Goal: Transaction & Acquisition: Purchase product/service

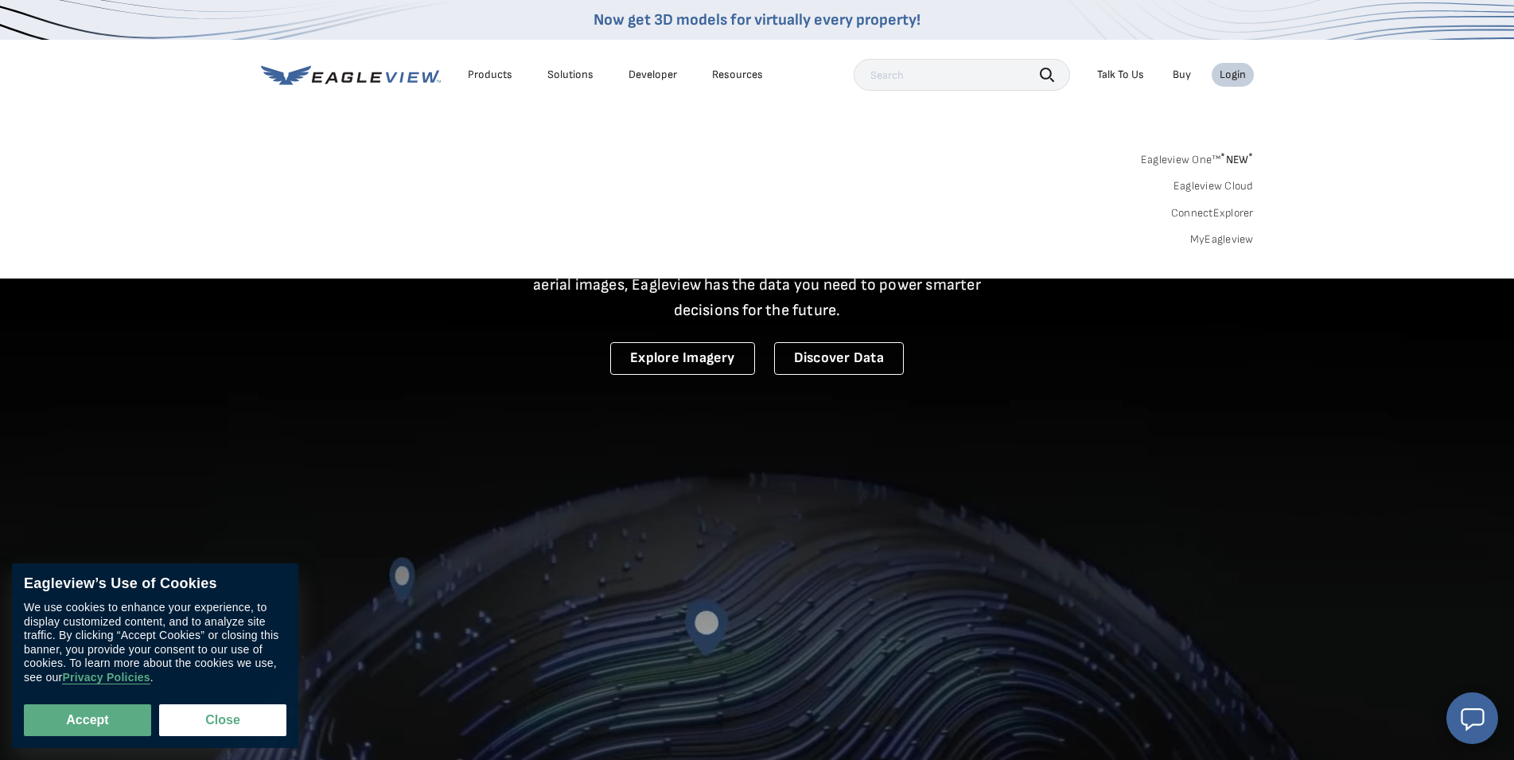
click at [1228, 236] on link "MyEagleview" at bounding box center [1222, 239] width 64 height 14
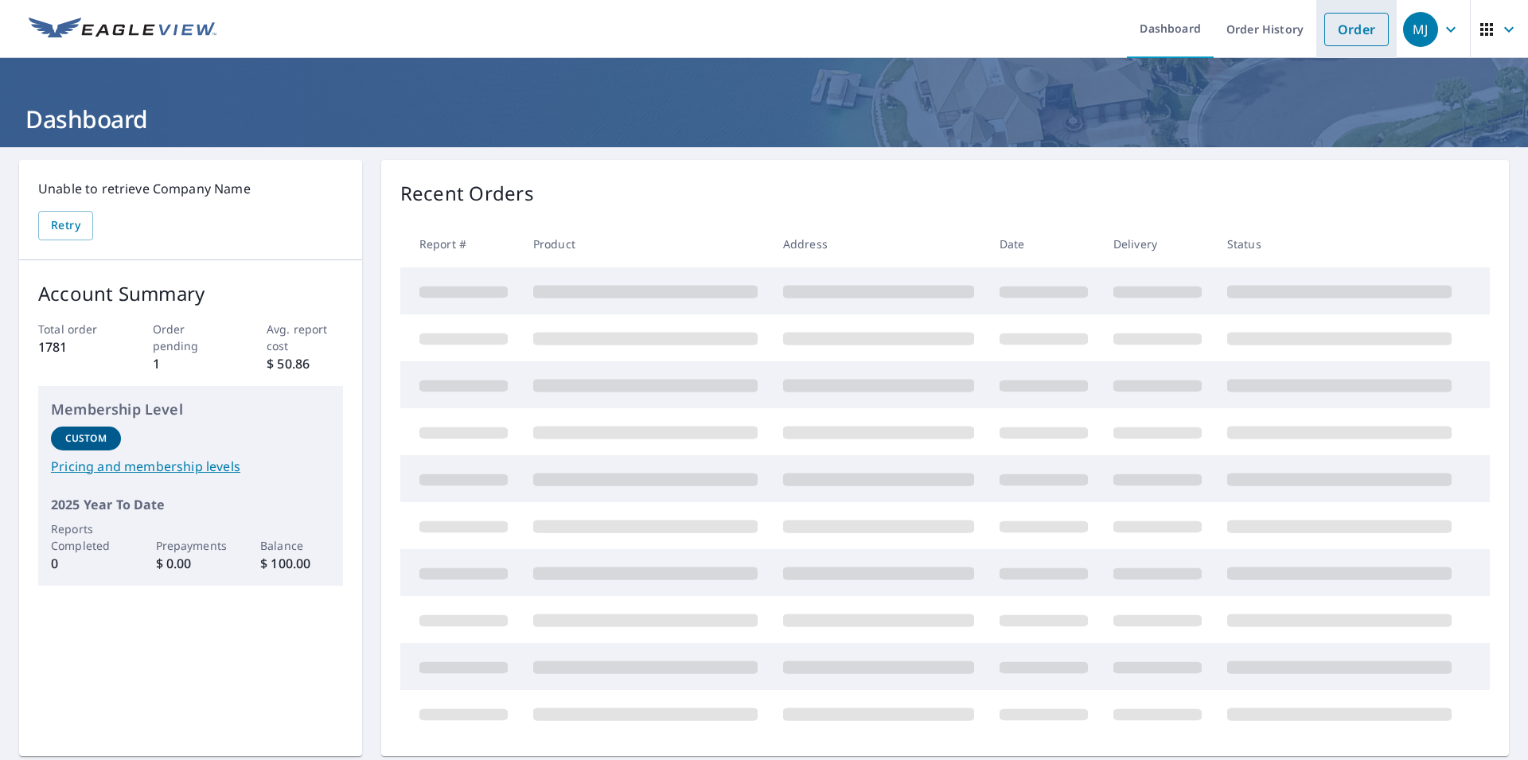
click at [1344, 28] on link "Order" at bounding box center [1356, 29] width 64 height 33
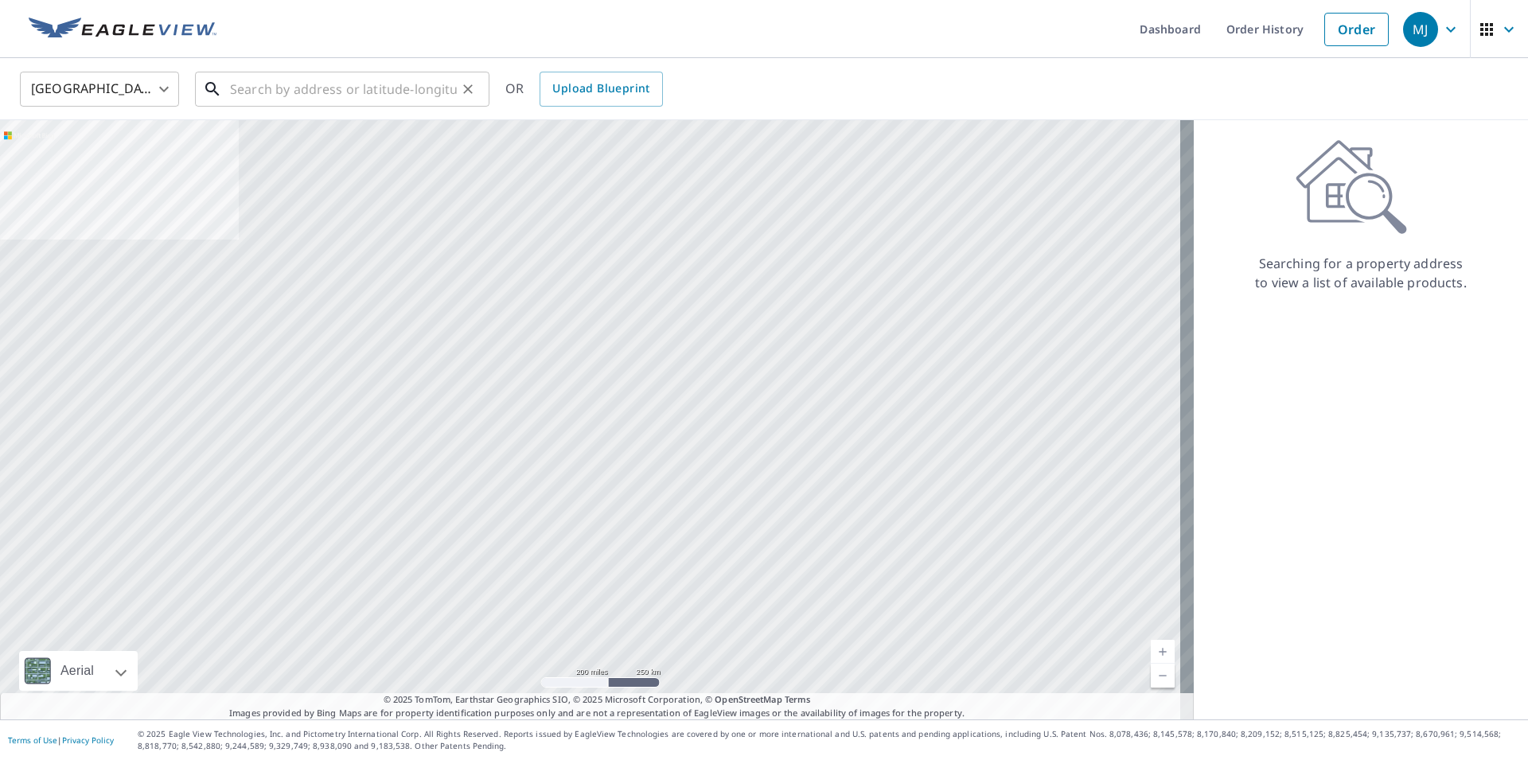
click at [237, 91] on input "text" at bounding box center [343, 89] width 227 height 45
paste input "[STREET_ADDRESS][PERSON_NAME][US_STATE],"
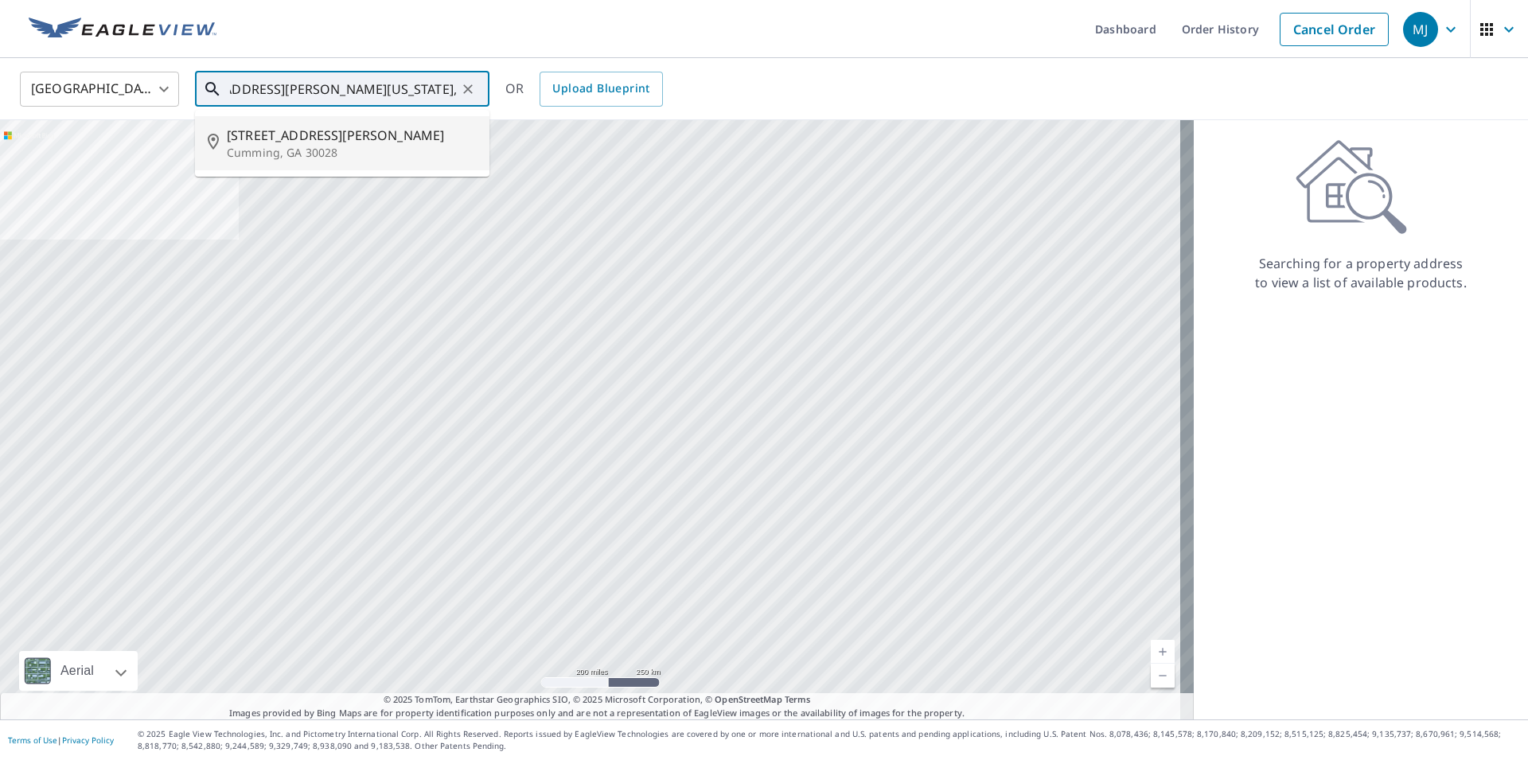
click at [274, 134] on span "[STREET_ADDRESS][PERSON_NAME]" at bounding box center [352, 135] width 250 height 19
type input "[STREET_ADDRESS][PERSON_NAME]"
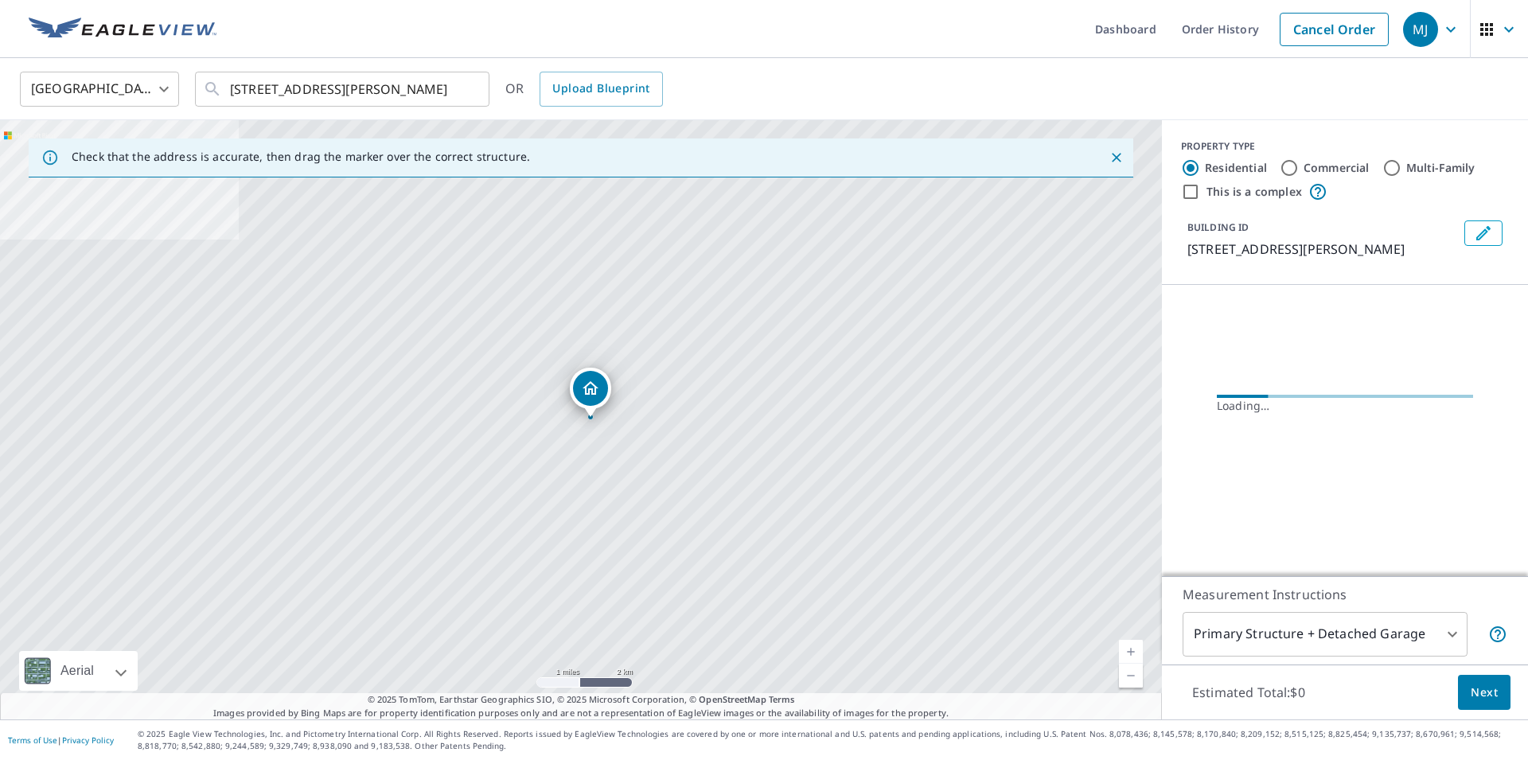
scroll to position [0, 14]
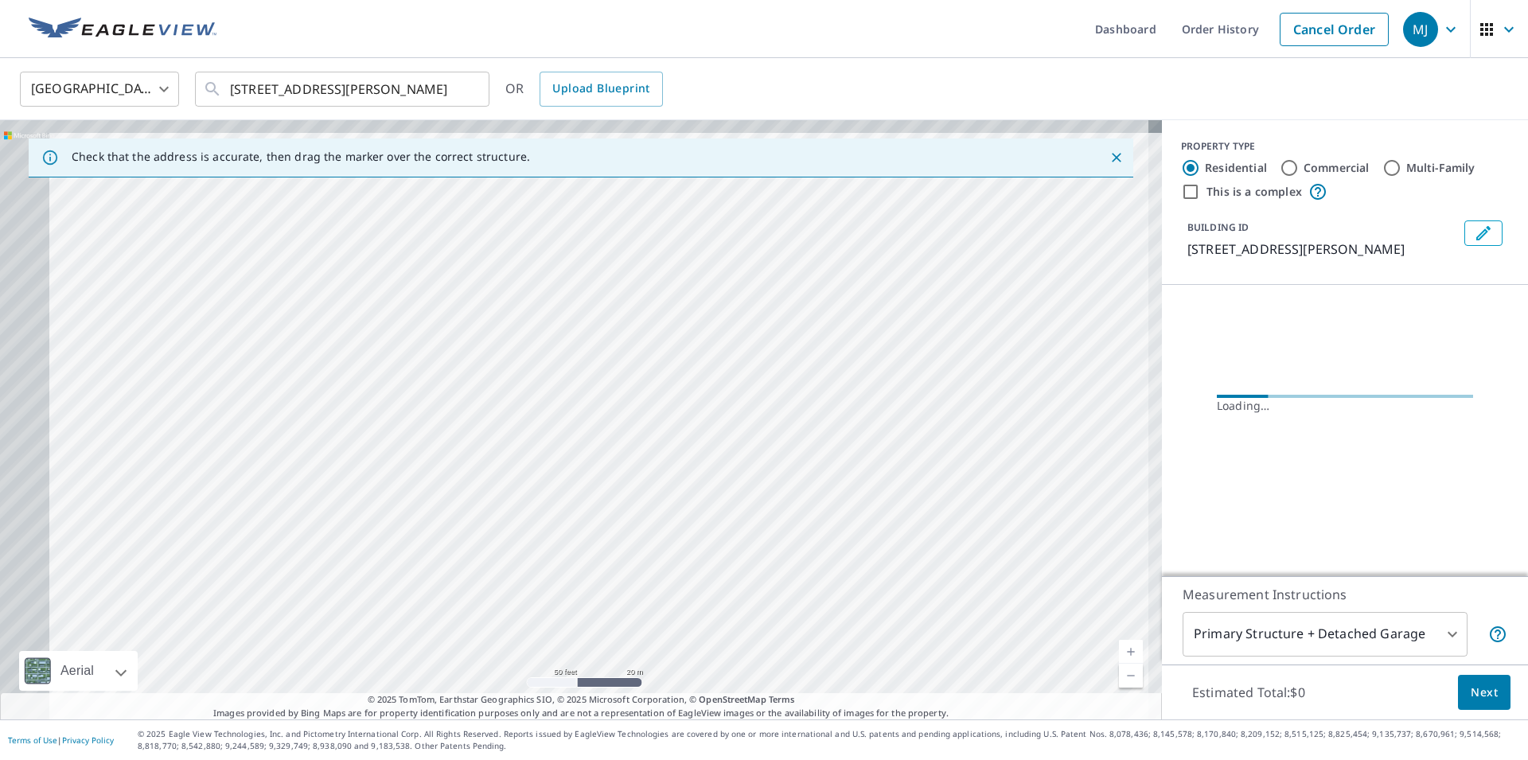
drag, startPoint x: 796, startPoint y: 508, endPoint x: 1181, endPoint y: 635, distance: 406.3
click at [1181, 635] on div "Check that the address is accurate, then drag the marker over the correct struc…" at bounding box center [764, 419] width 1528 height 599
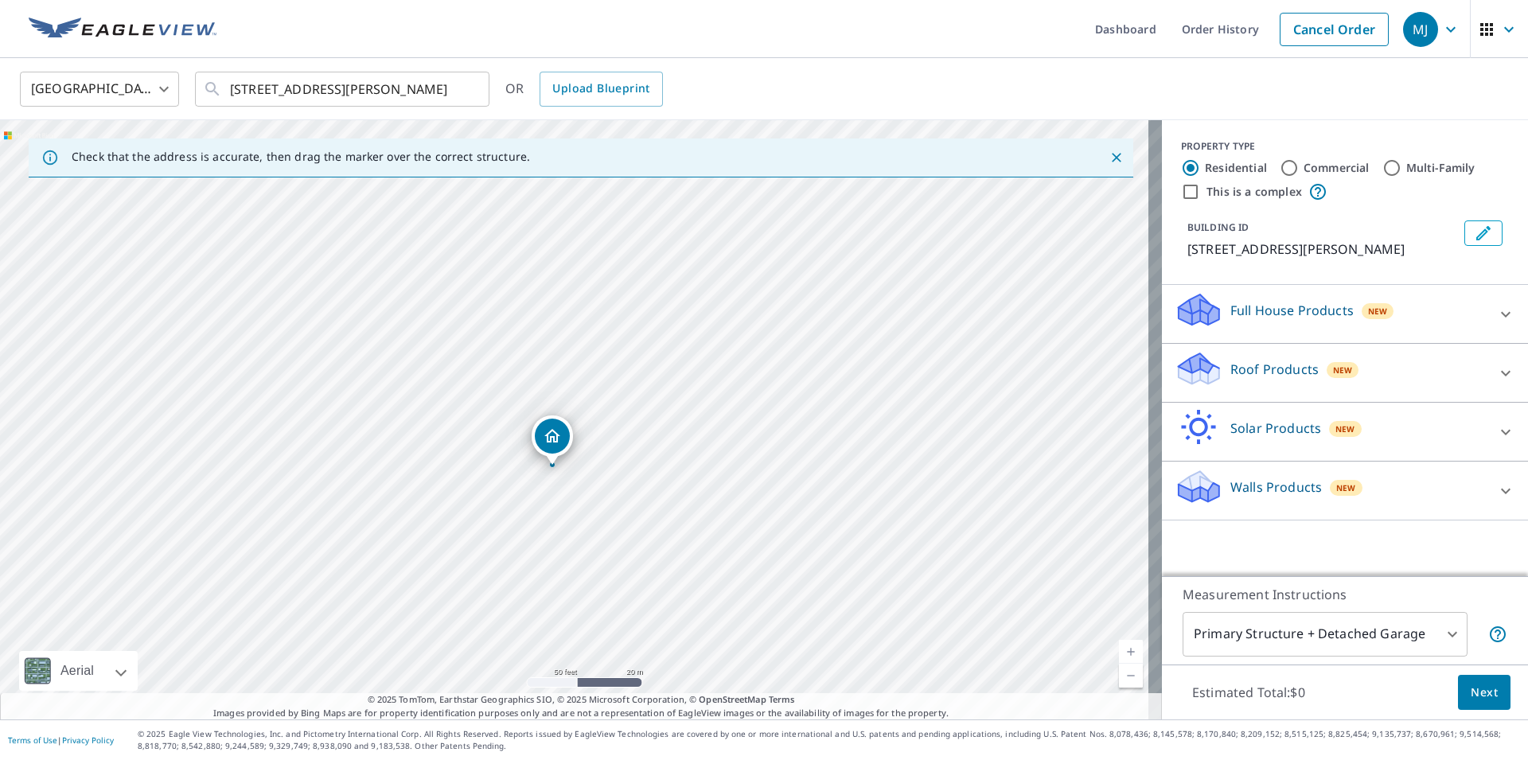
click at [716, 495] on div "[STREET_ADDRESS][PERSON_NAME]" at bounding box center [581, 419] width 1162 height 599
click at [1211, 360] on div "Roof Products New" at bounding box center [1330, 372] width 312 height 45
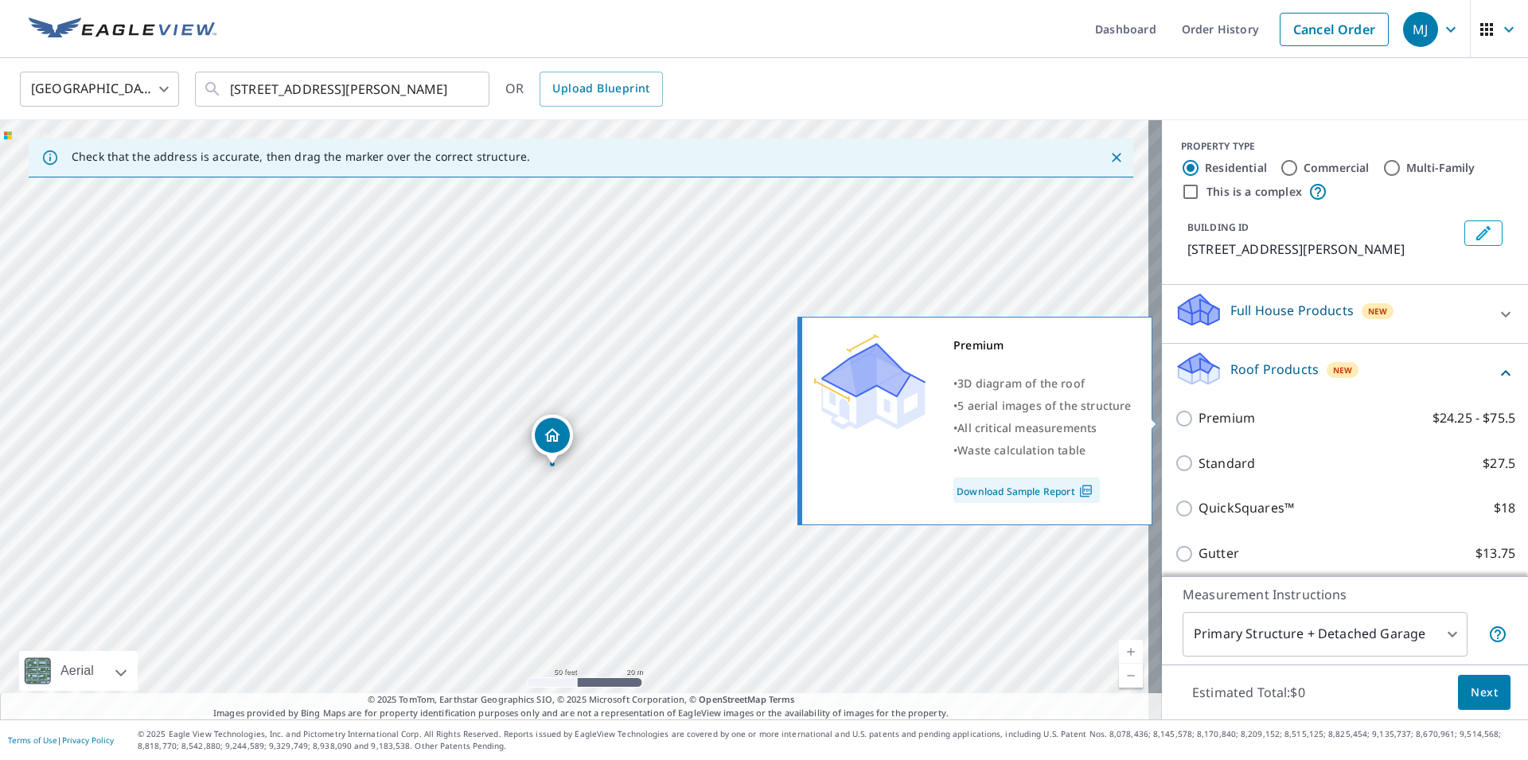
click at [1176, 420] on input "Premium $24.25 - $75.5" at bounding box center [1186, 418] width 24 height 19
checkbox input "true"
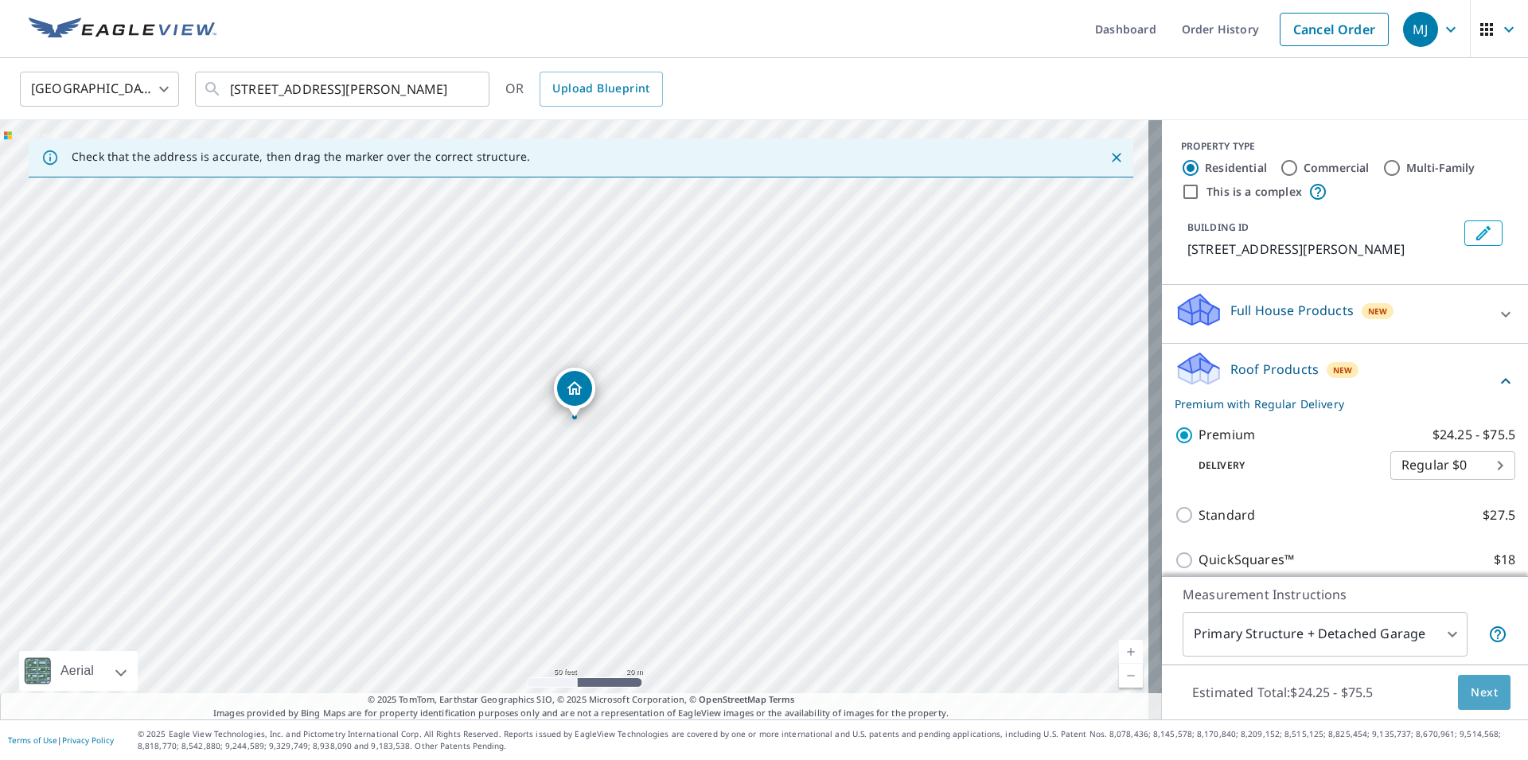
click at [1470, 694] on span "Next" at bounding box center [1483, 693] width 27 height 20
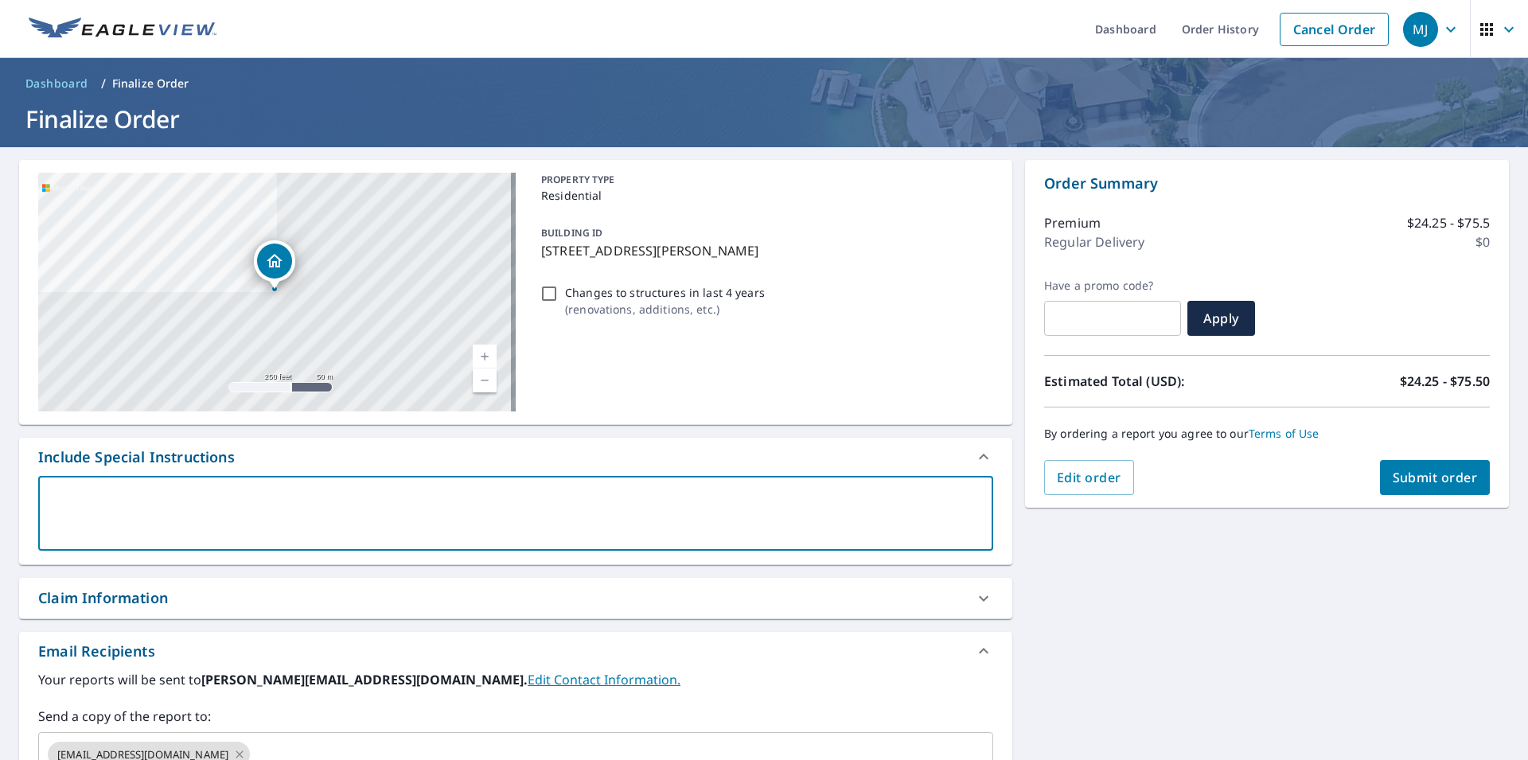
click at [75, 497] on textarea at bounding box center [515, 513] width 932 height 45
type textarea "s"
type textarea "x"
checkbox input "true"
type textarea "sh"
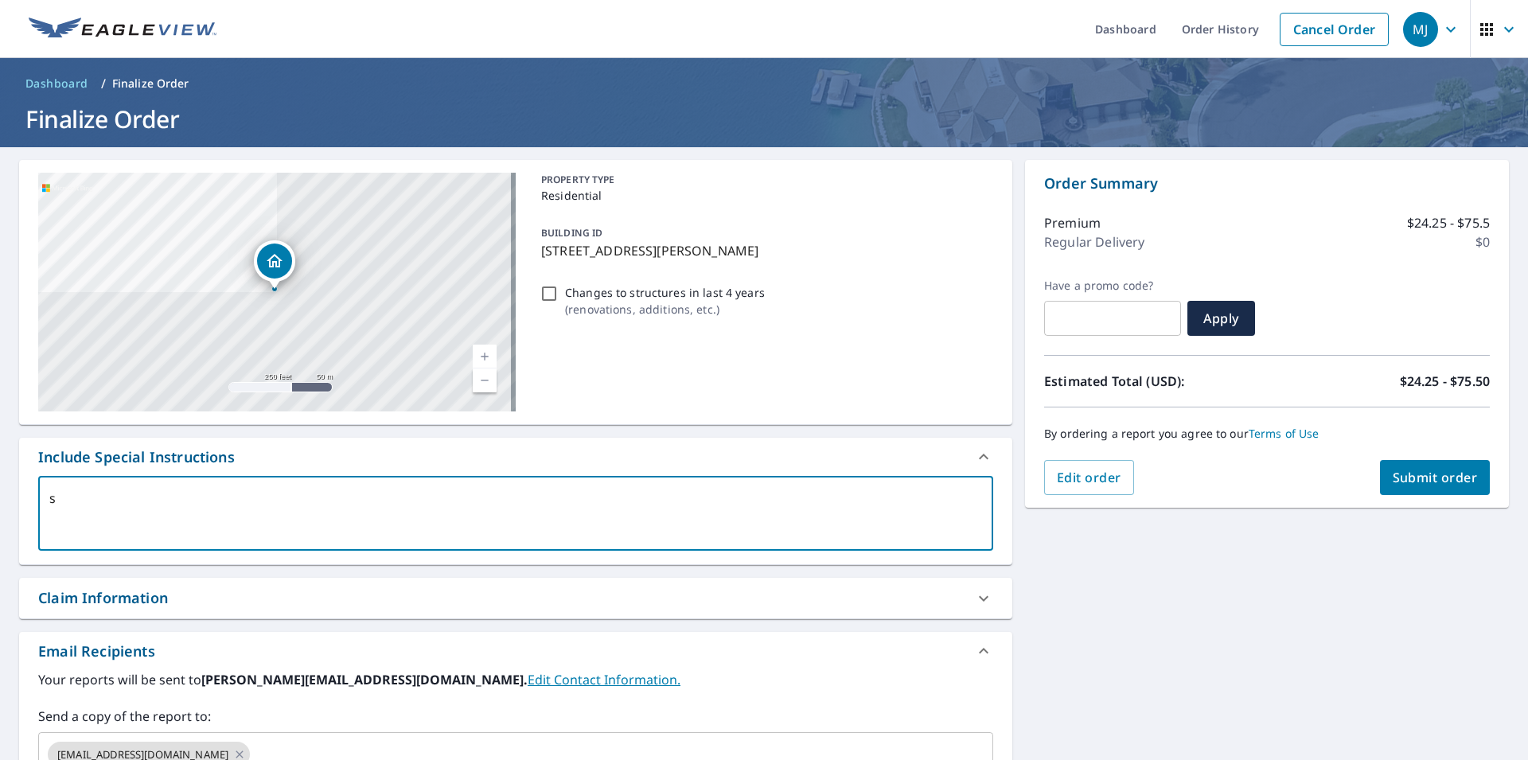
type textarea "x"
checkbox input "true"
type textarea "she"
type textarea "x"
checkbox input "true"
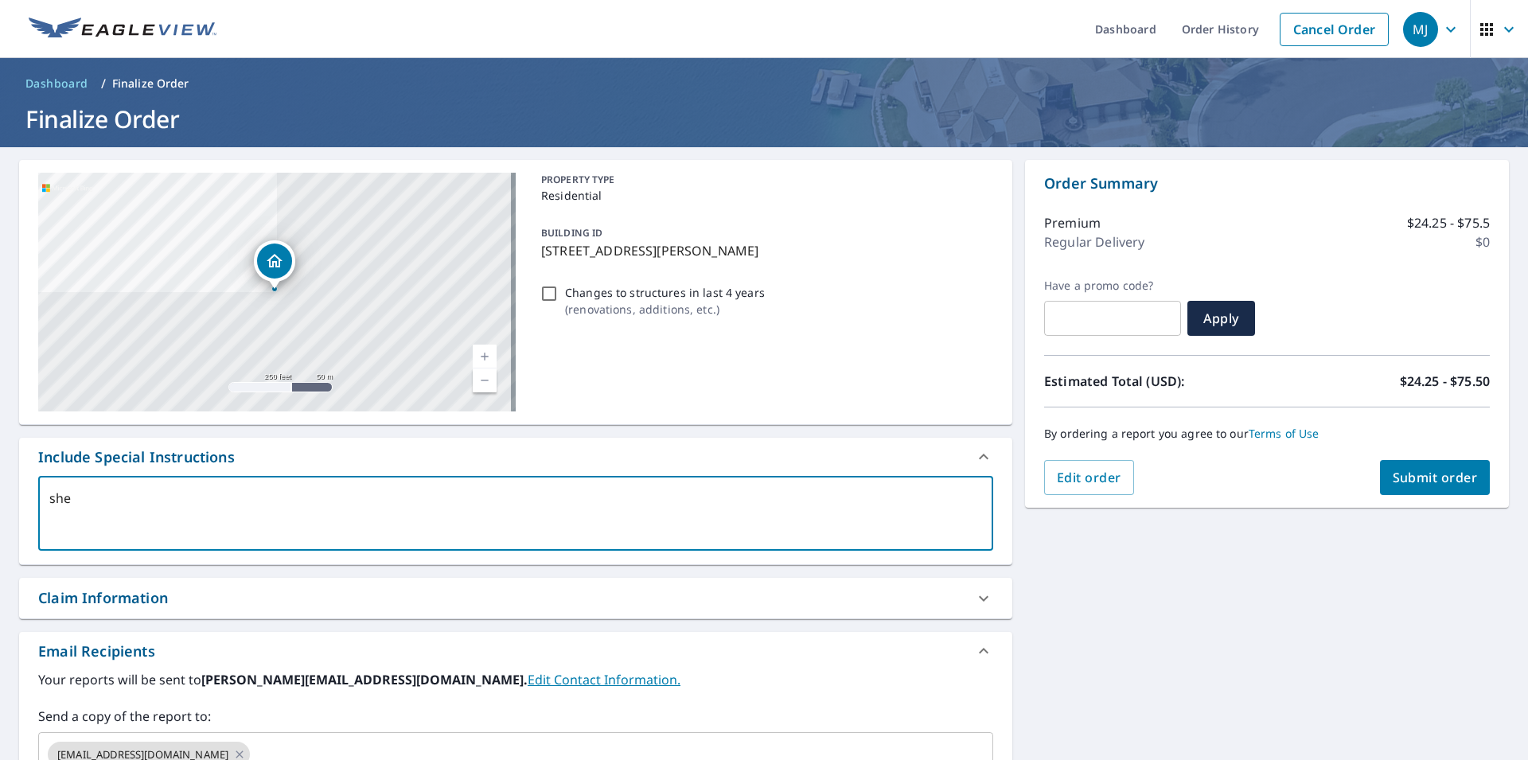
type textarea "sh"
type textarea "x"
checkbox input "true"
type textarea "s"
type textarea "x"
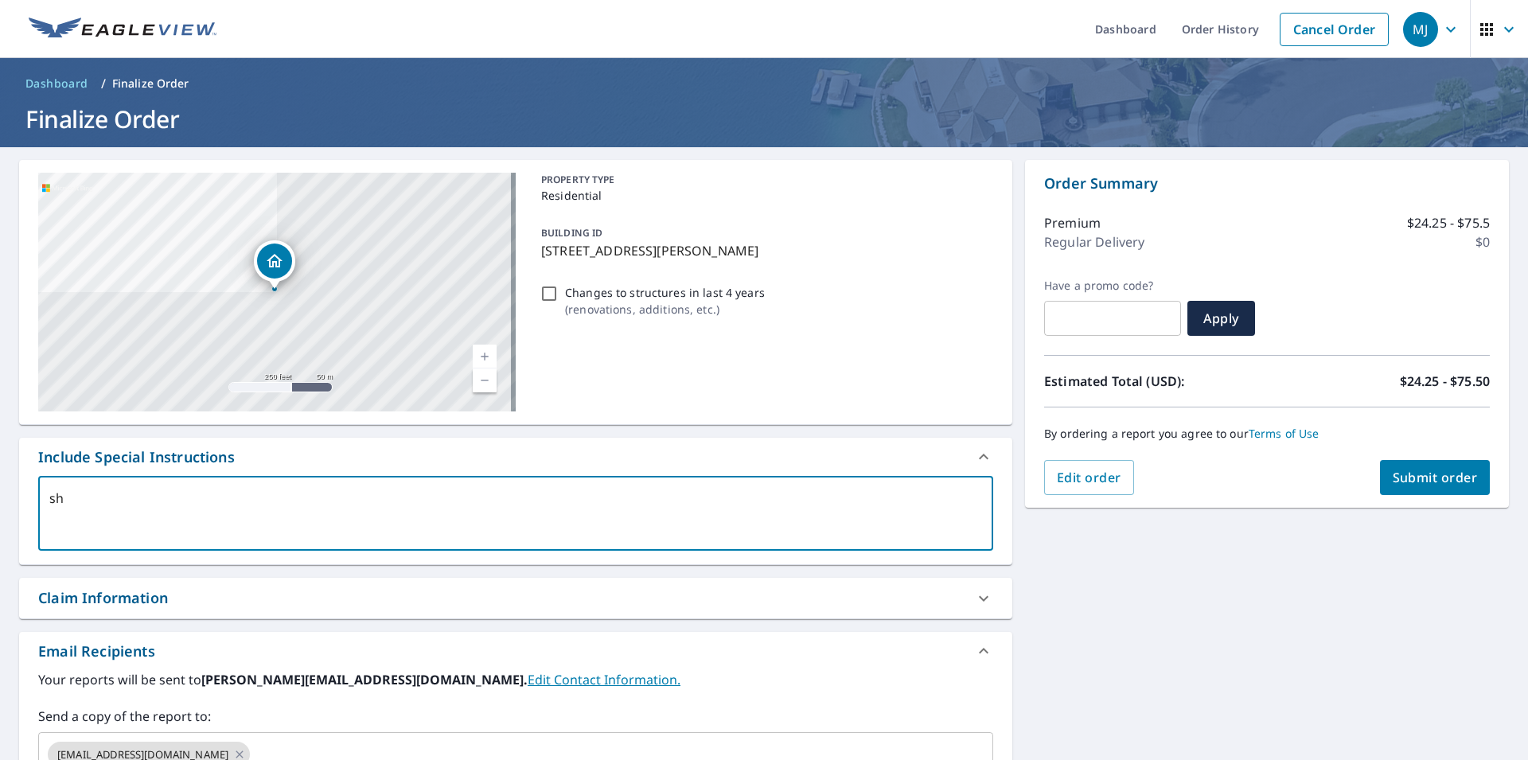
checkbox input "true"
type textarea "A"
type textarea "x"
checkbox input "true"
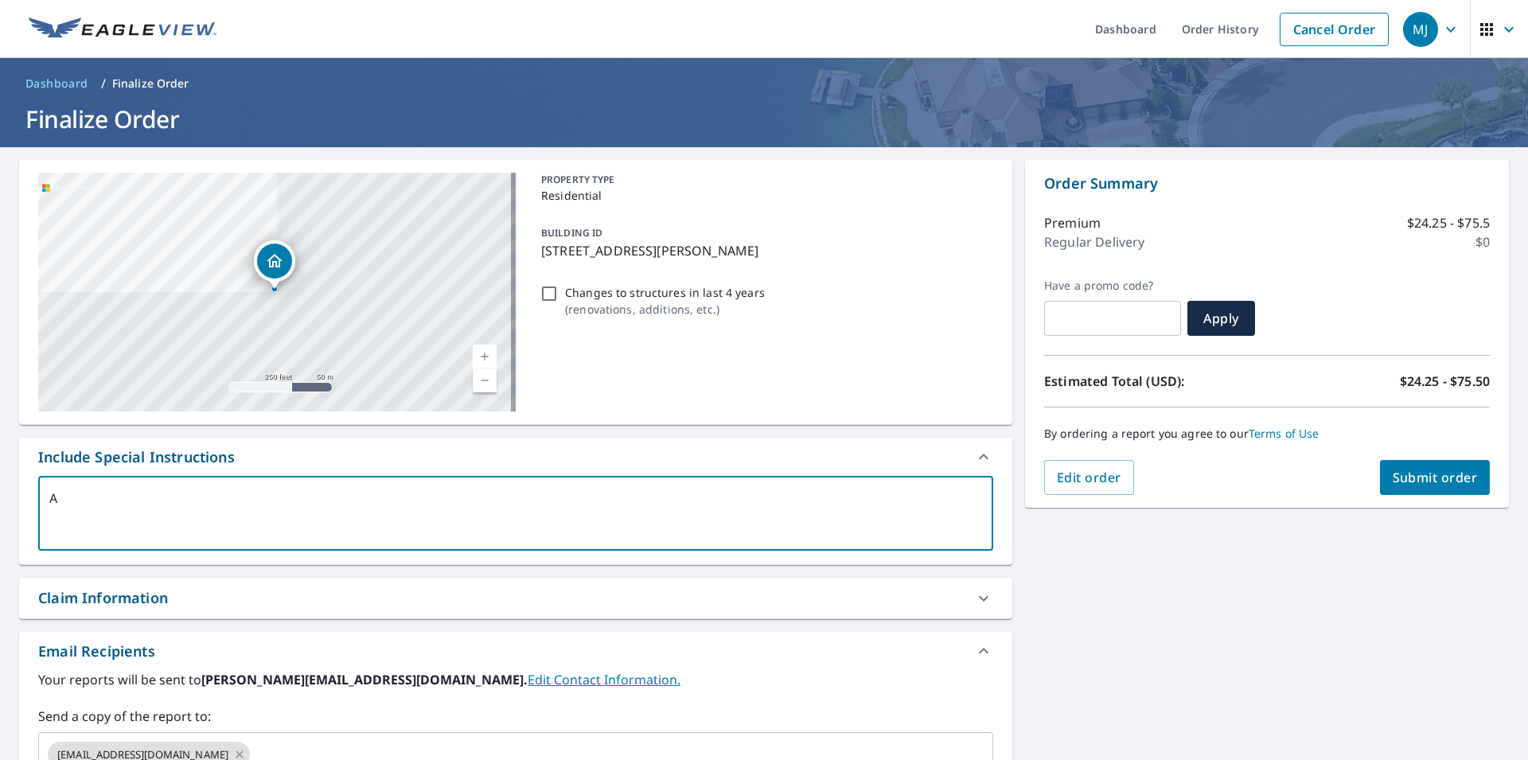
type textarea "As"
type textarea "x"
checkbox input "true"
type textarea "Ash"
type textarea "x"
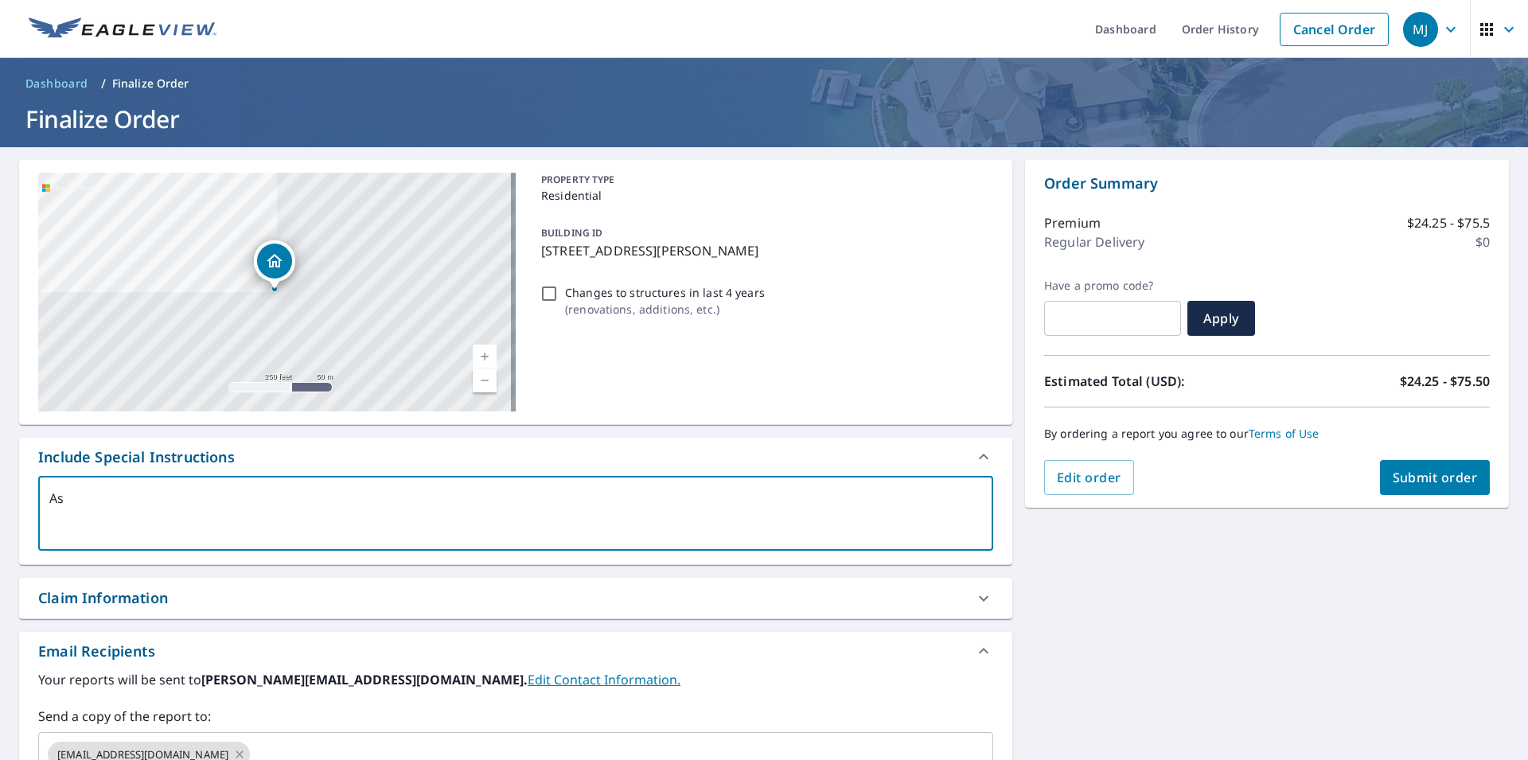
checkbox input "true"
type textarea "[PERSON_NAME]"
type textarea "x"
checkbox input "true"
type textarea "[DEMOGRAPHIC_DATA]/"
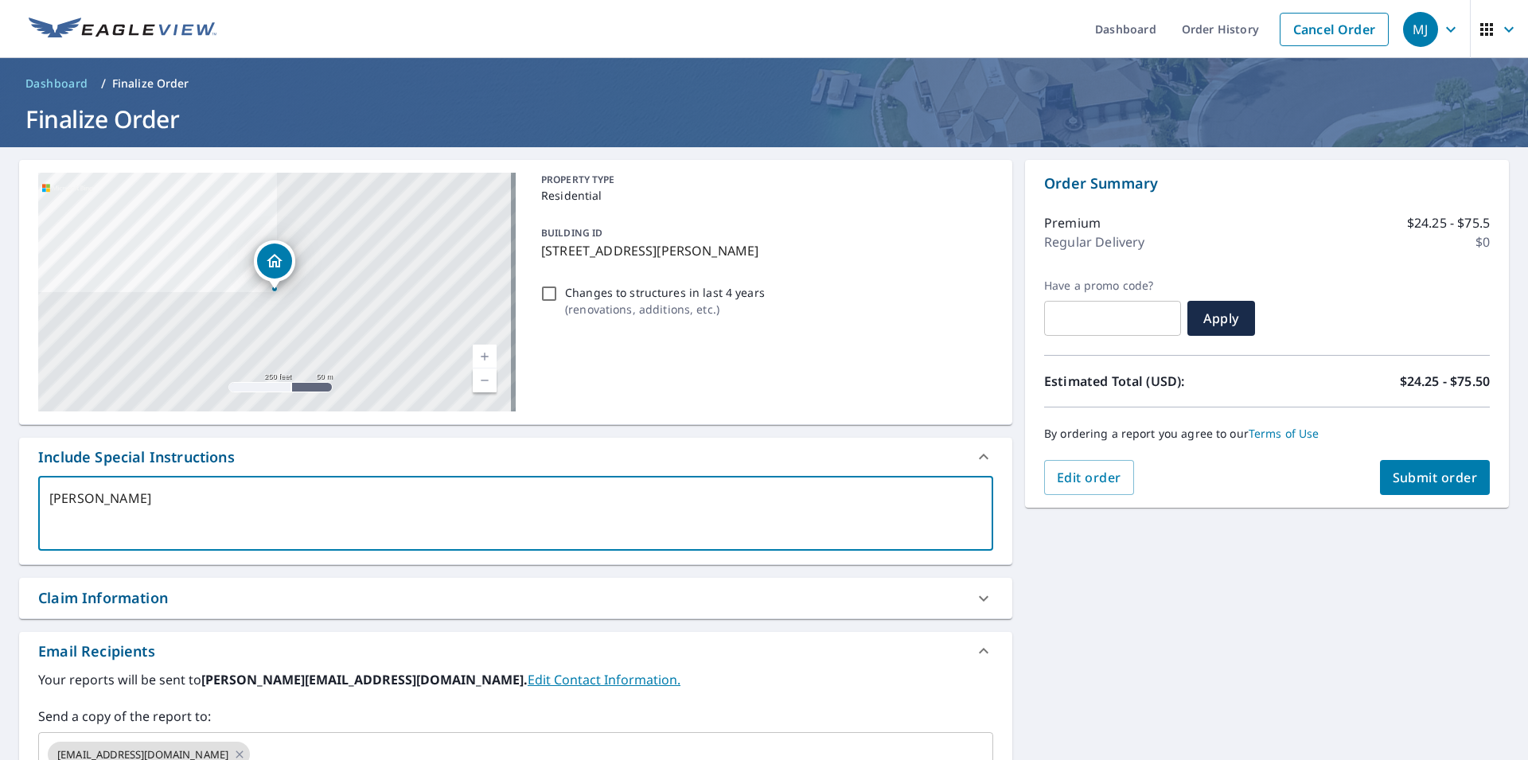
type textarea "x"
checkbox input "true"
type textarea "[PERSON_NAME]/R"
type textarea "x"
checkbox input "true"
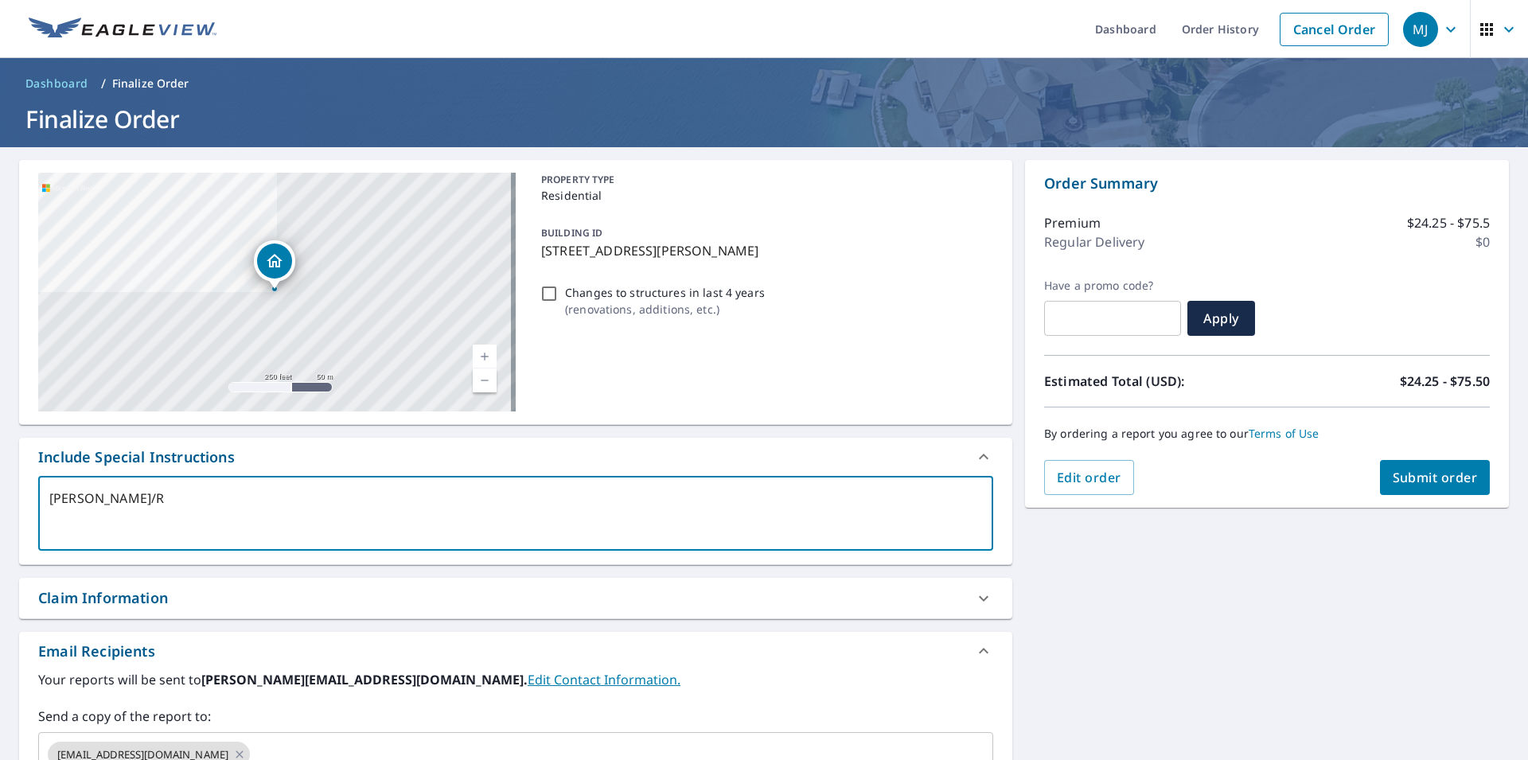
type textarea "[PERSON_NAME]/Re"
type textarea "x"
checkbox input "true"
type textarea "[PERSON_NAME]/Red"
type textarea "x"
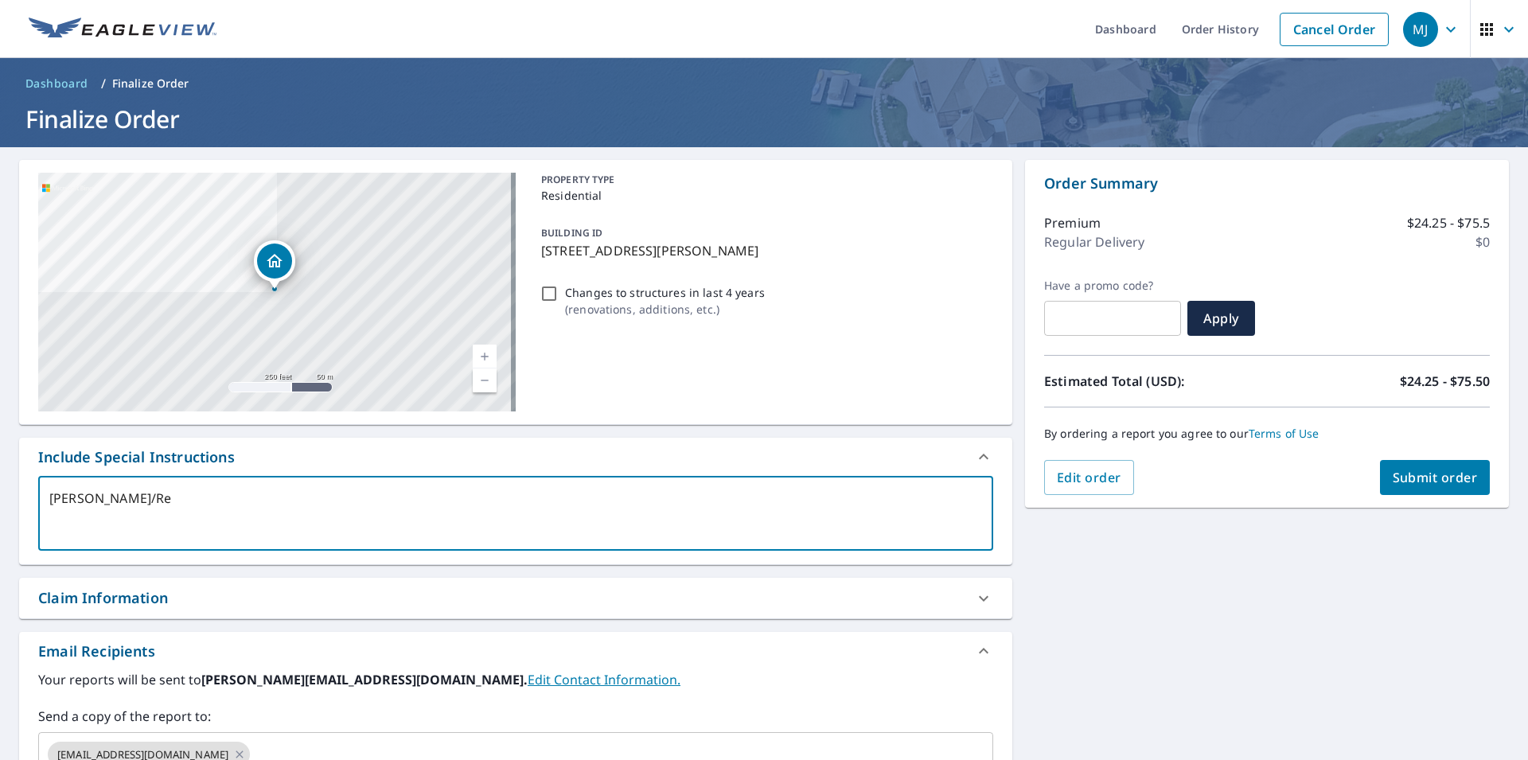
checkbox input "true"
type textarea "[PERSON_NAME]/[PERSON_NAME]"
type textarea "x"
checkbox input "true"
type textarea "[PERSON_NAME]/[PERSON_NAME]"
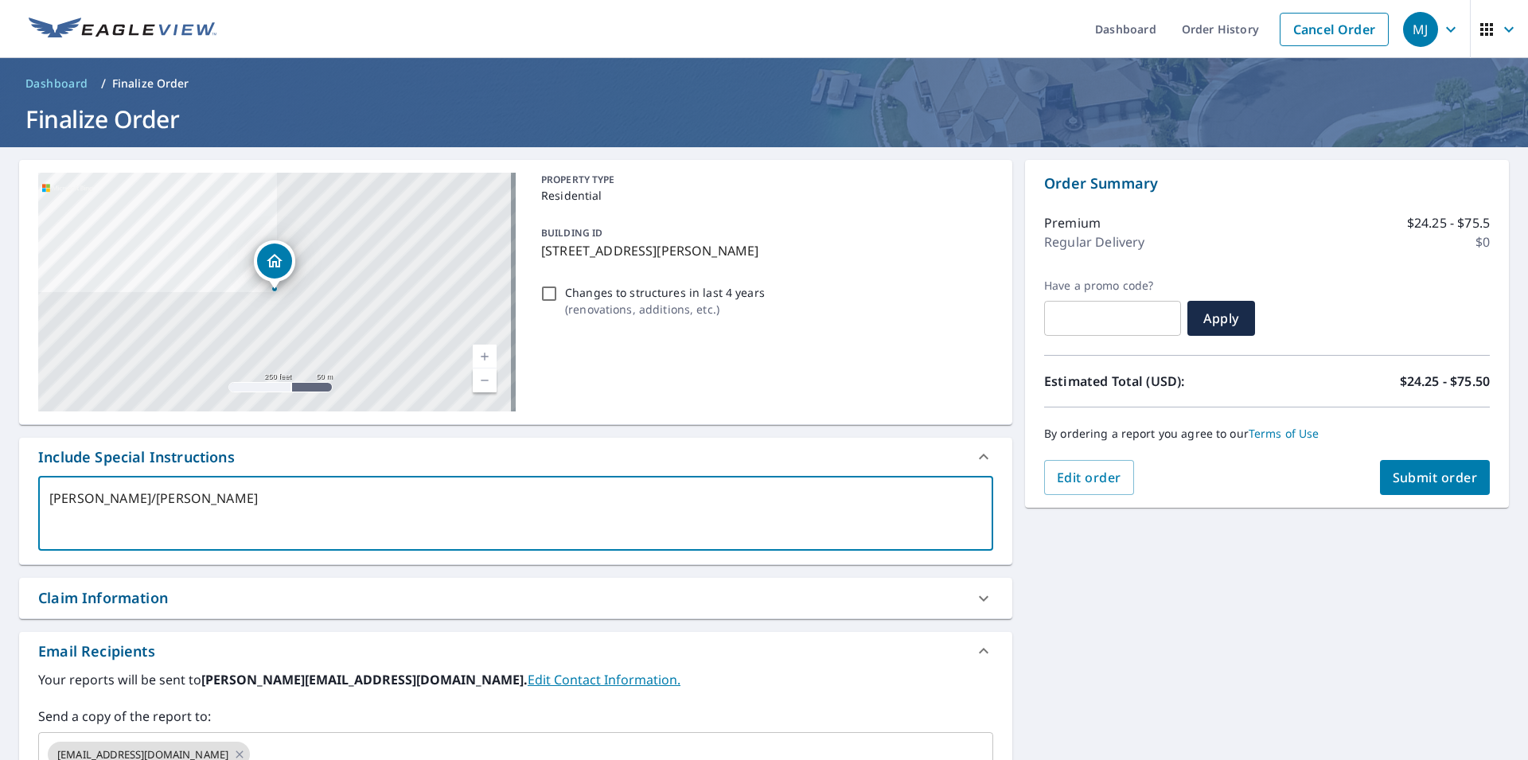
type textarea "x"
checkbox input "true"
type textarea "[PERSON_NAME]/[PERSON_NAME]"
type textarea "x"
checkbox input "true"
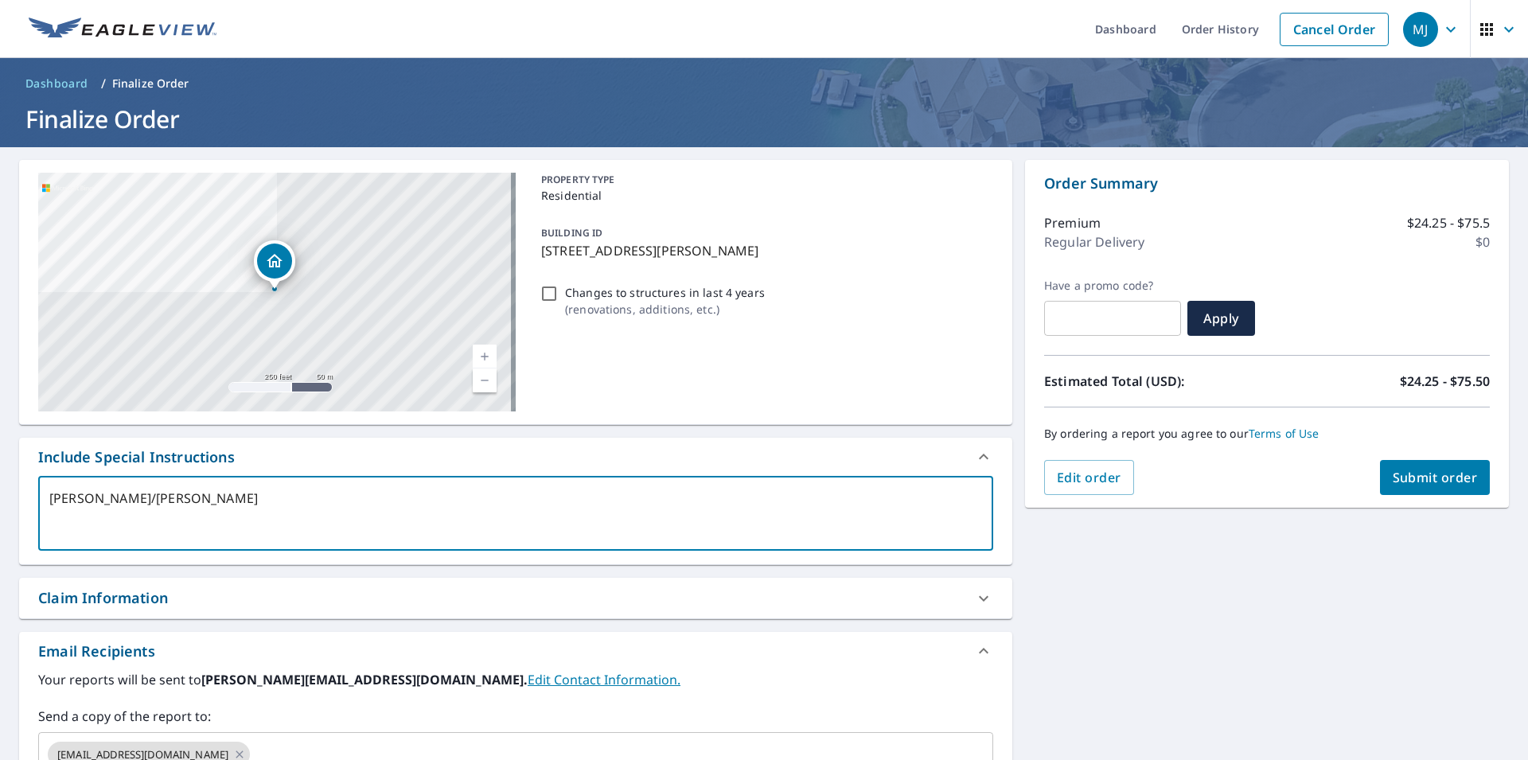
type textarea "[PERSON_NAME]/[PERSON_NAME]"
type textarea "x"
checkbox input "true"
type textarea "[PERSON_NAME]/Reddingt"
type textarea "x"
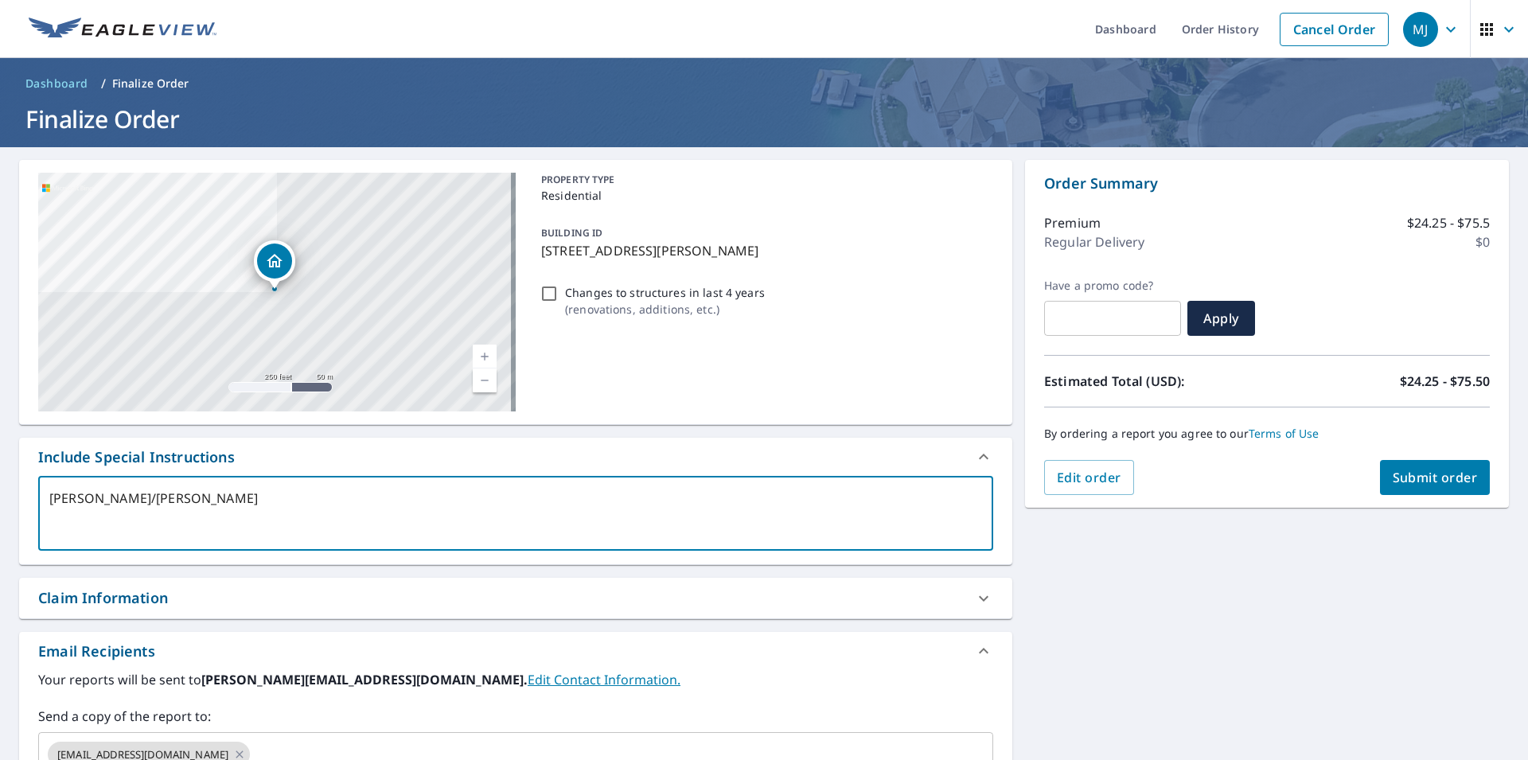
checkbox input "true"
type textarea "[PERSON_NAME]/Reddingto"
type textarea "x"
checkbox input "true"
type textarea "[PERSON_NAME]/[PERSON_NAME]"
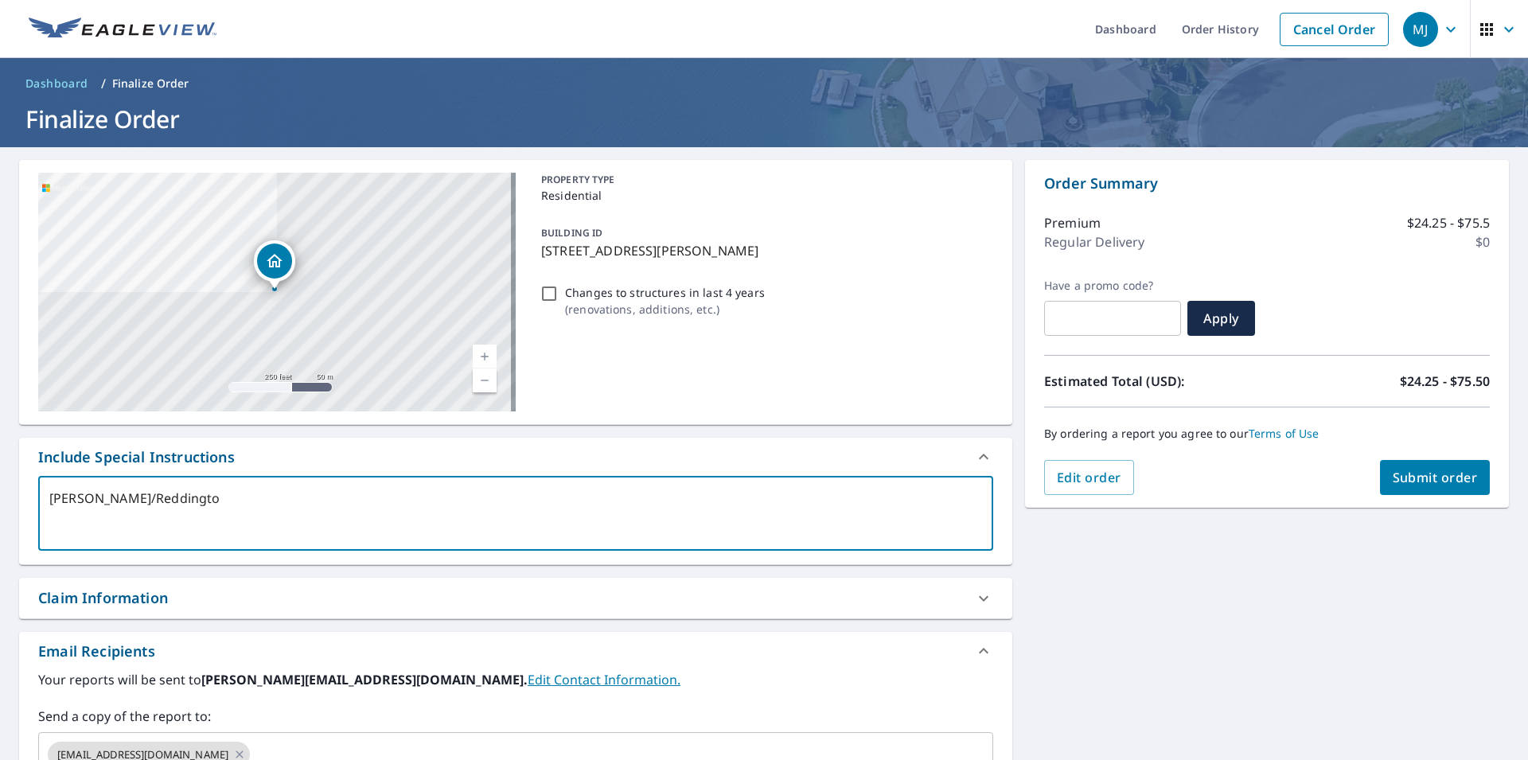
type textarea "x"
checkbox input "true"
drag, startPoint x: 154, startPoint y: 497, endPoint x: 26, endPoint y: 492, distance: 128.2
click at [49, 492] on textarea "[PERSON_NAME]/[PERSON_NAME]" at bounding box center [515, 513] width 932 height 45
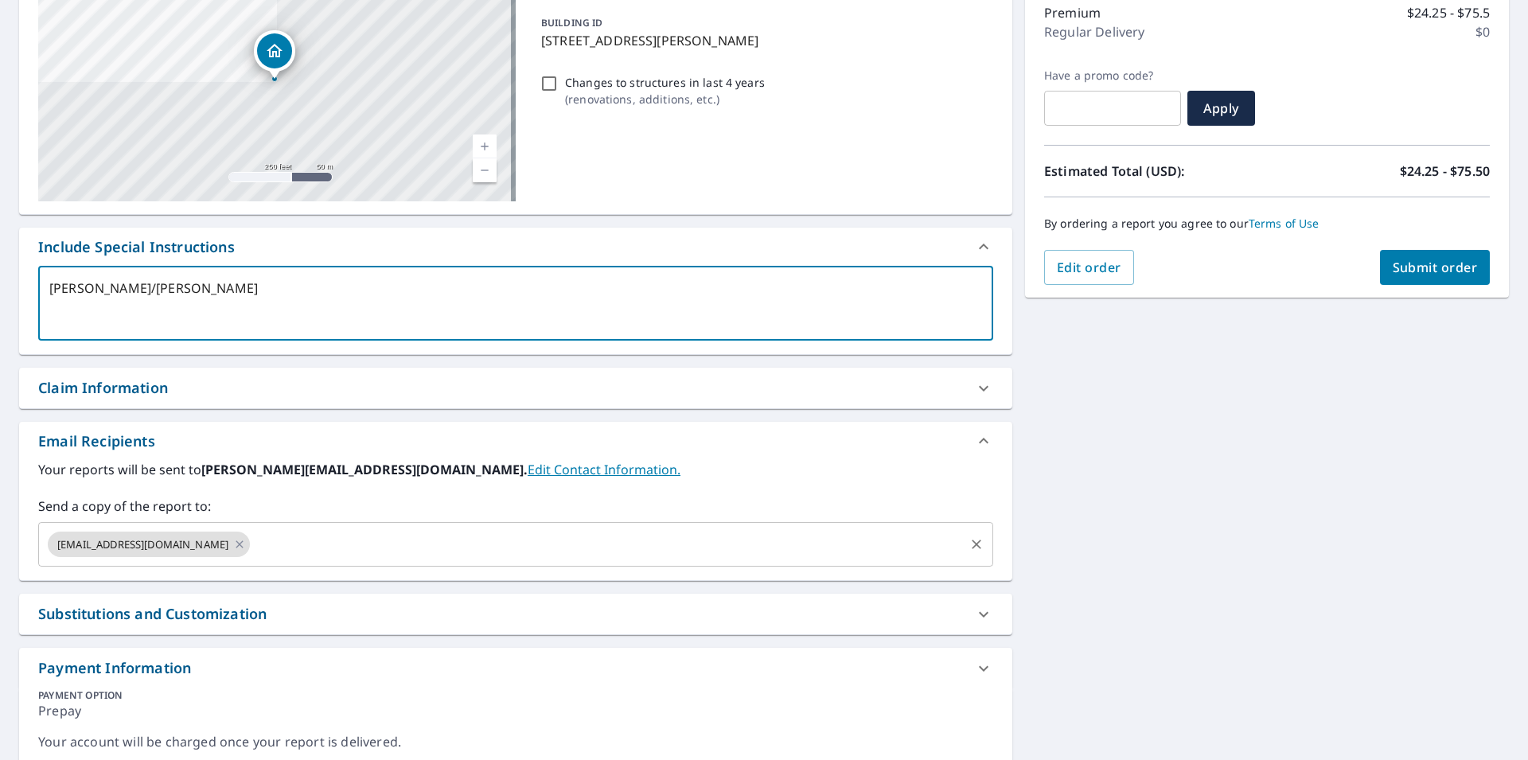
scroll to position [268, 0]
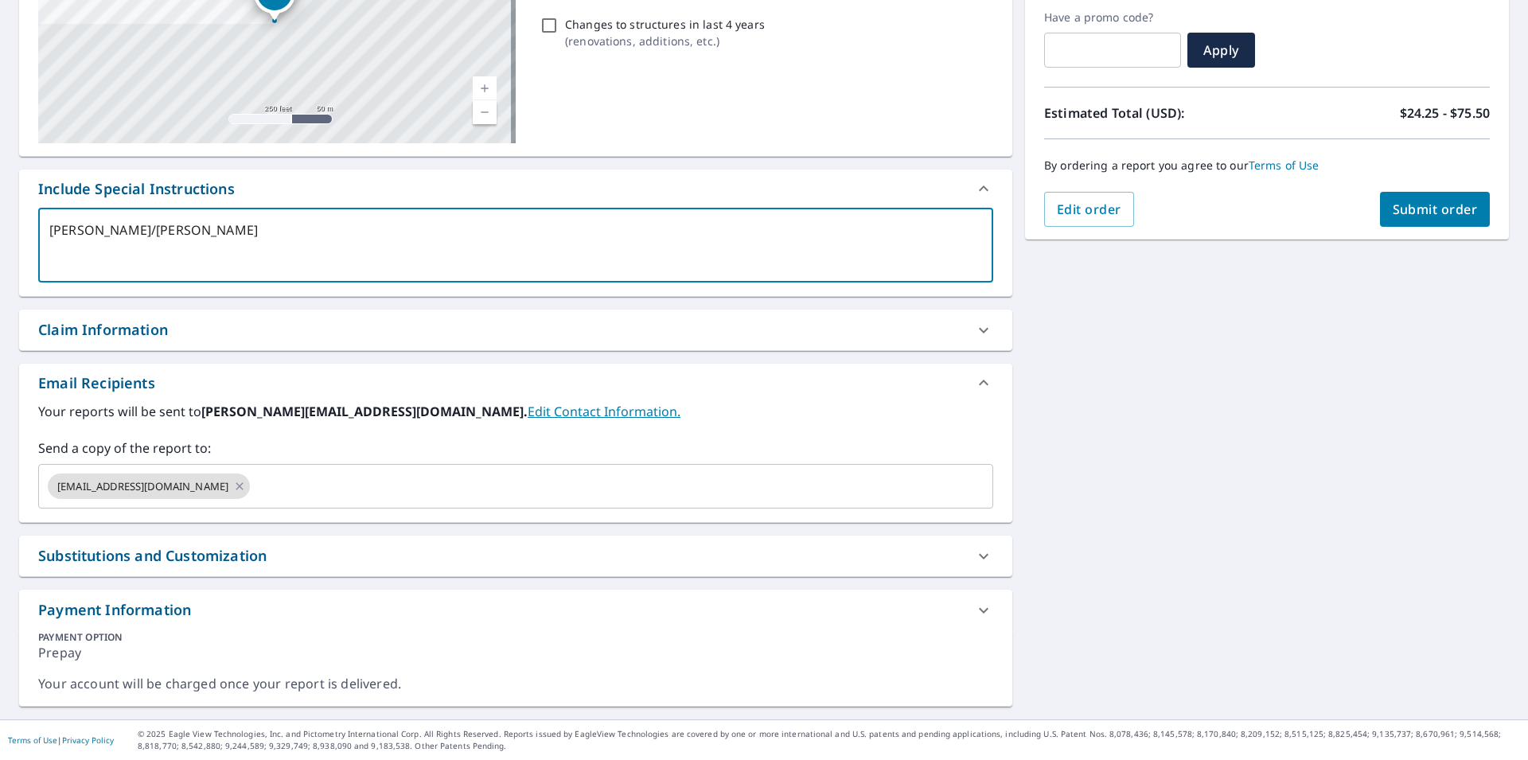
type textarea "[PERSON_NAME]/[PERSON_NAME]"
click at [130, 341] on div "Claim Information" at bounding box center [515, 329] width 993 height 41
type textarea "x"
checkbox input "true"
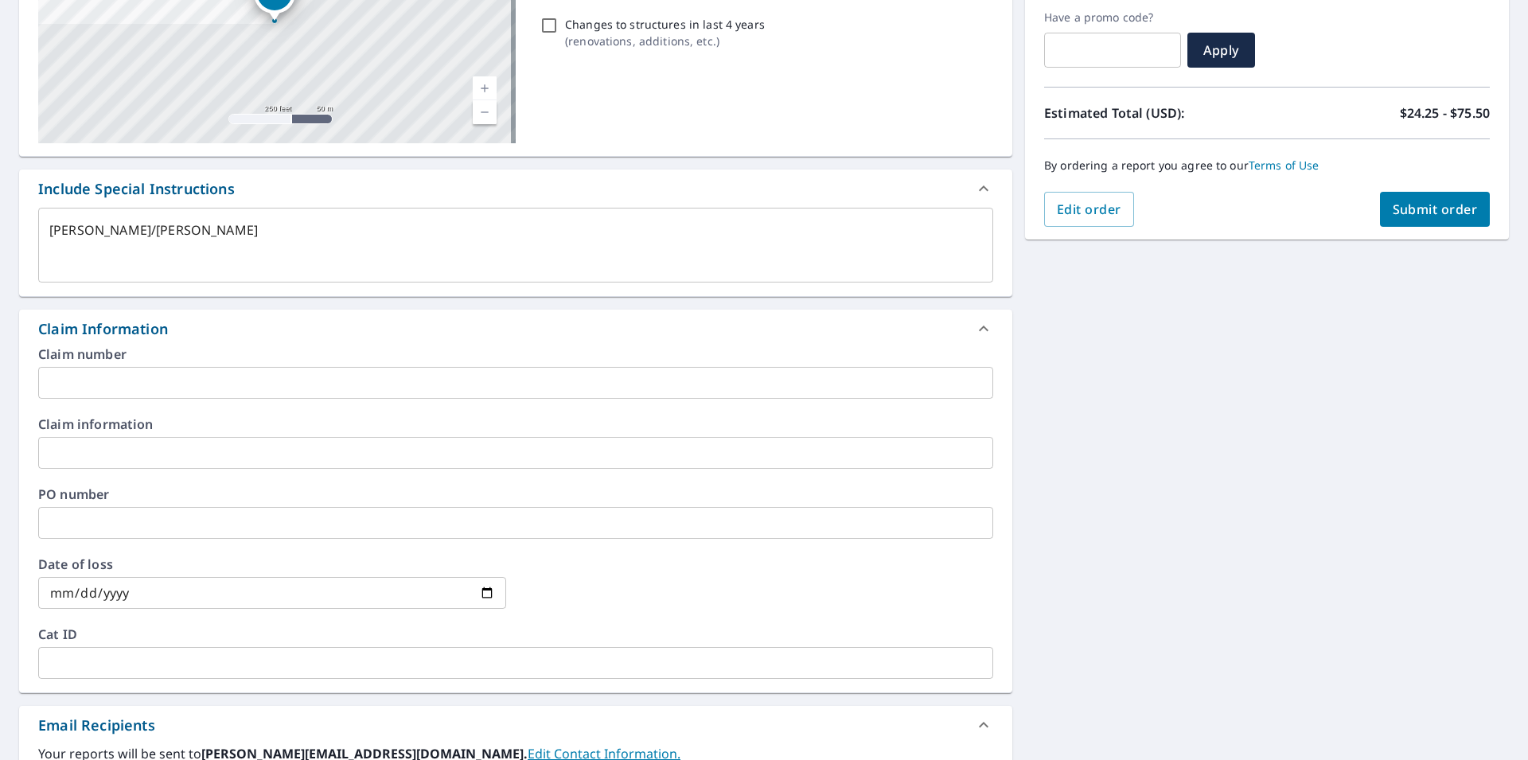
click at [149, 383] on input "text" at bounding box center [515, 383] width 955 height 32
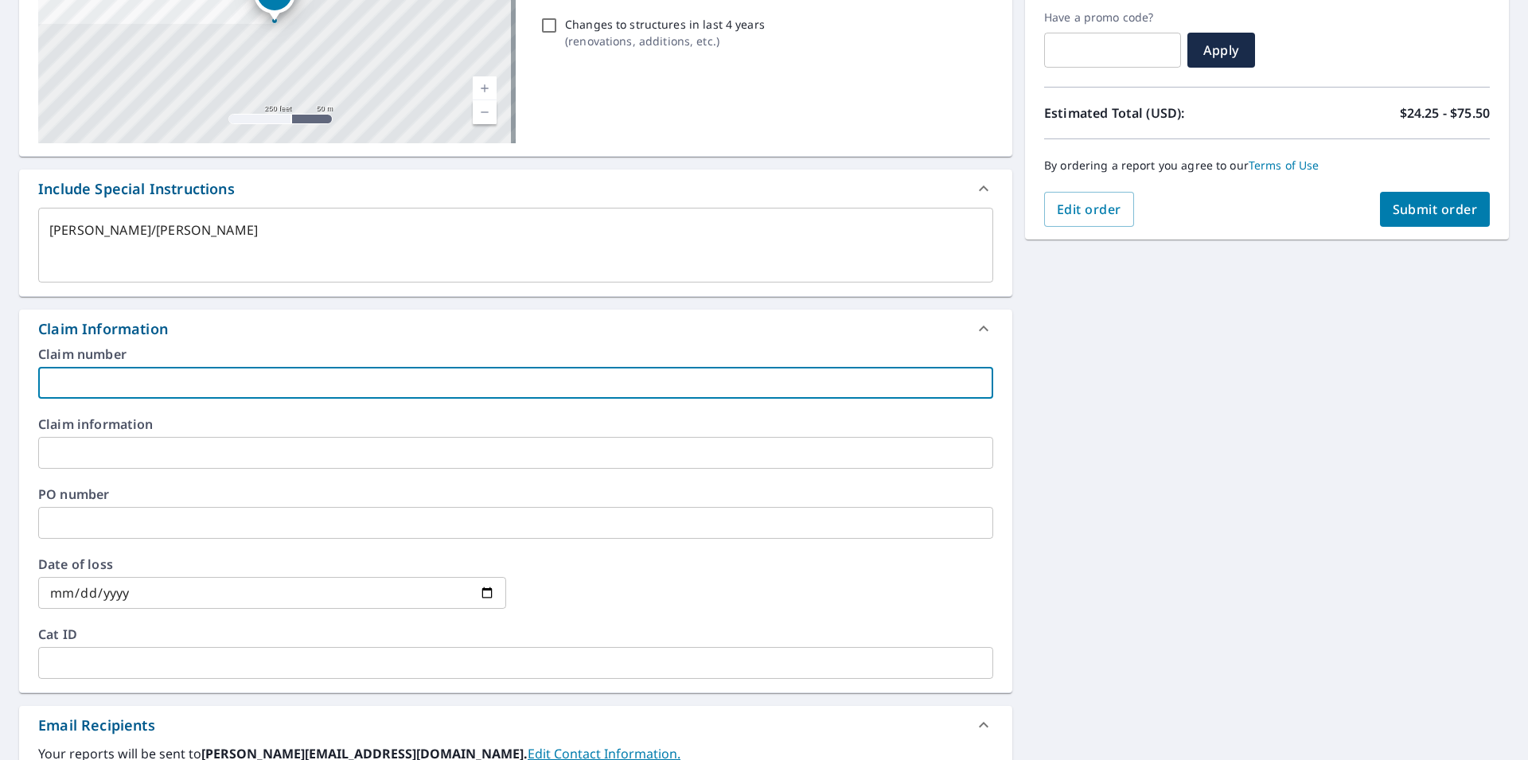
paste input "[PERSON_NAME]/[PERSON_NAME]"
type textarea "x"
type input "[PERSON_NAME]/[PERSON_NAME]"
checkbox input "true"
type input "[PERSON_NAME]/[PERSON_NAME]"
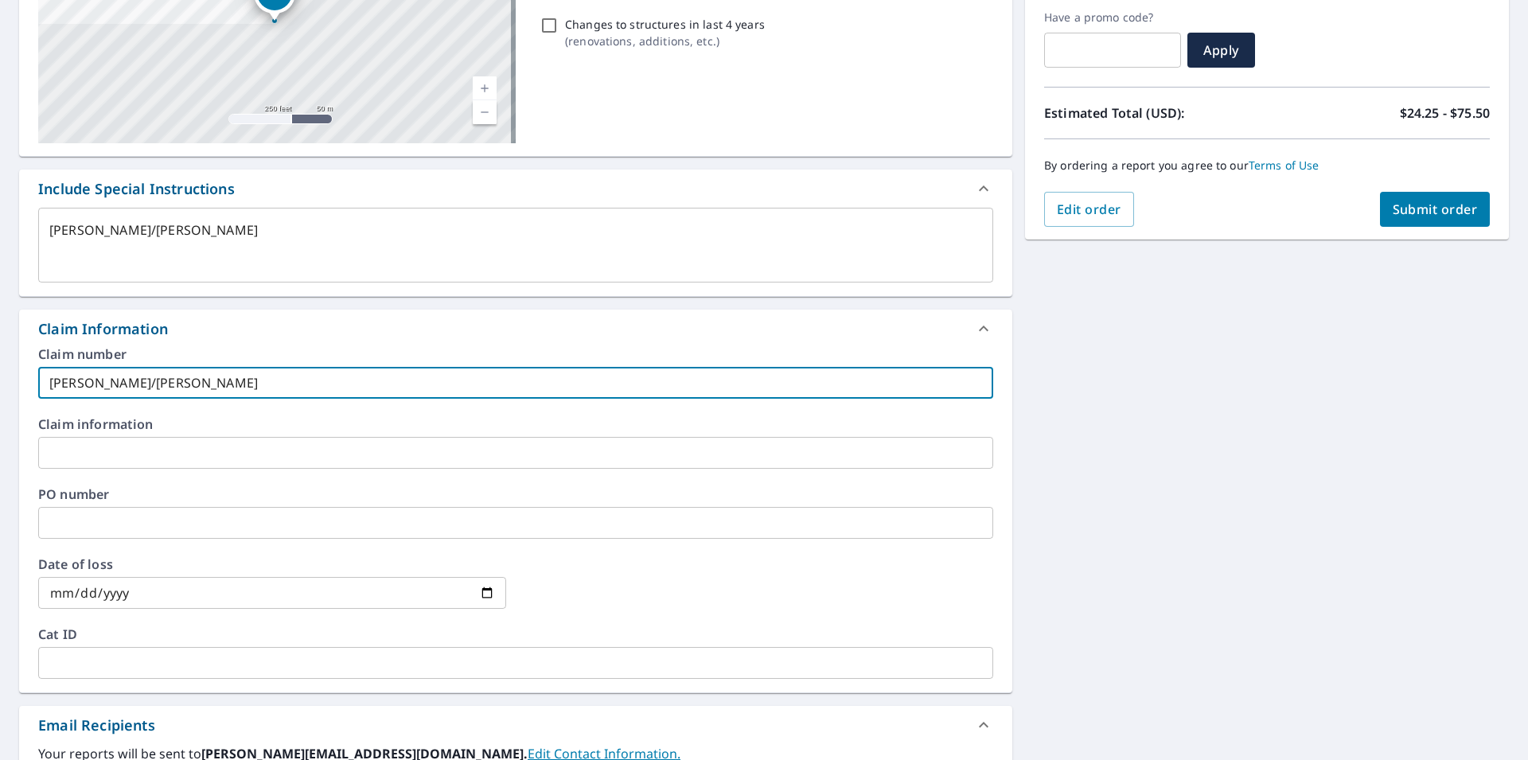
click at [130, 453] on input "text" at bounding box center [515, 453] width 955 height 32
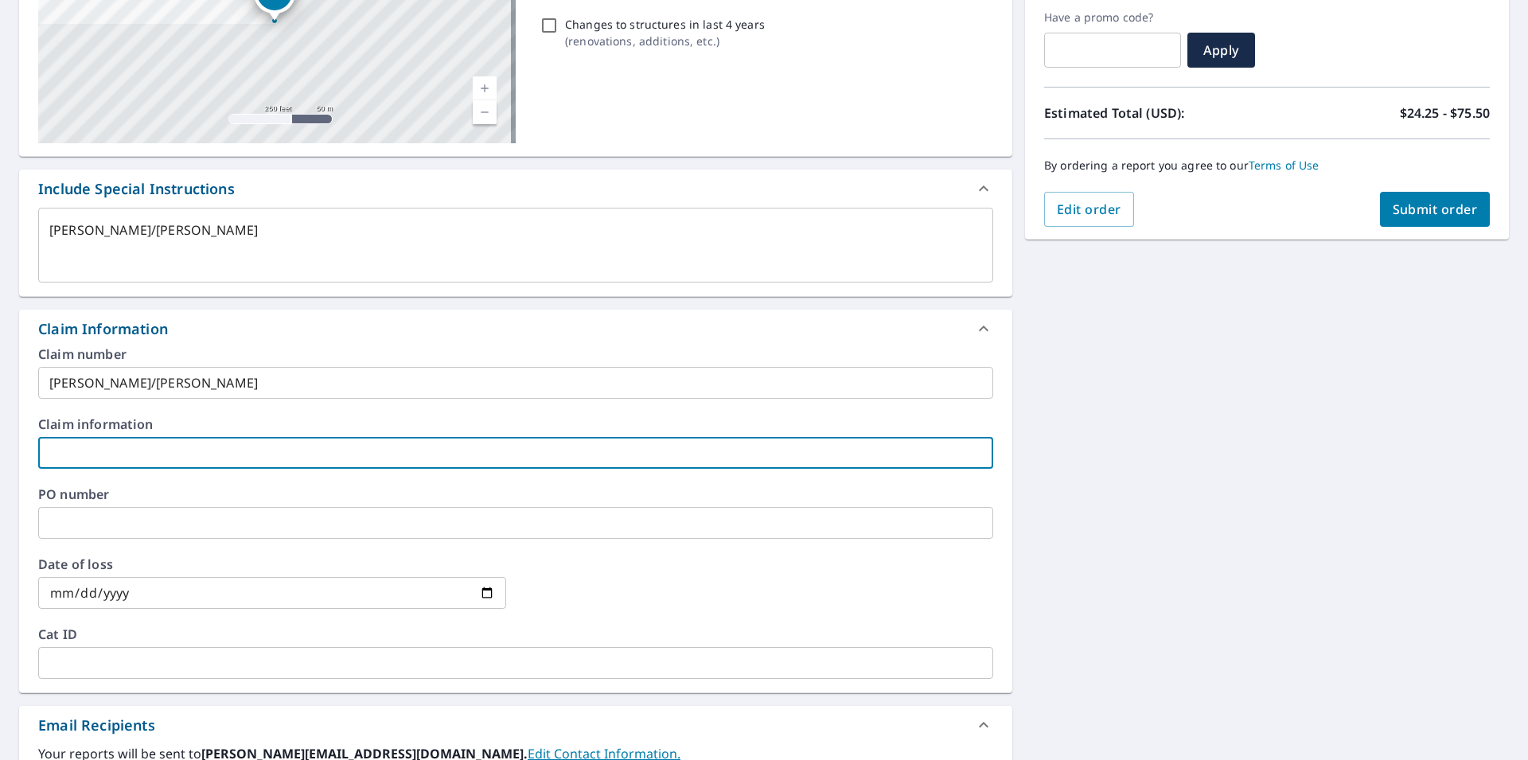
paste input "[PERSON_NAME]/[PERSON_NAME]"
type textarea "x"
type input "[PERSON_NAME]/[PERSON_NAME]"
checkbox input "true"
type input "[PERSON_NAME]/[PERSON_NAME]"
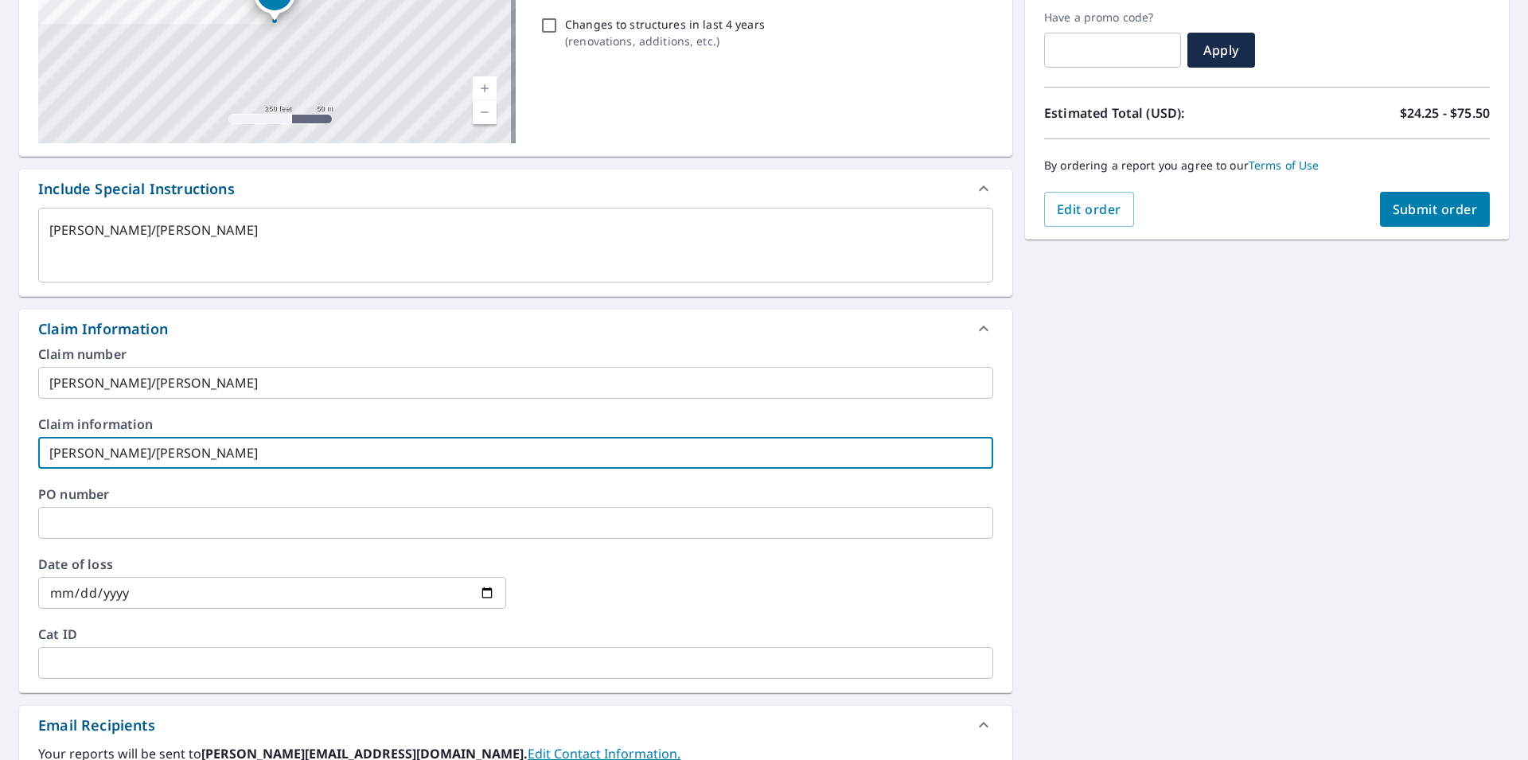
click at [115, 517] on input "text" at bounding box center [515, 523] width 955 height 32
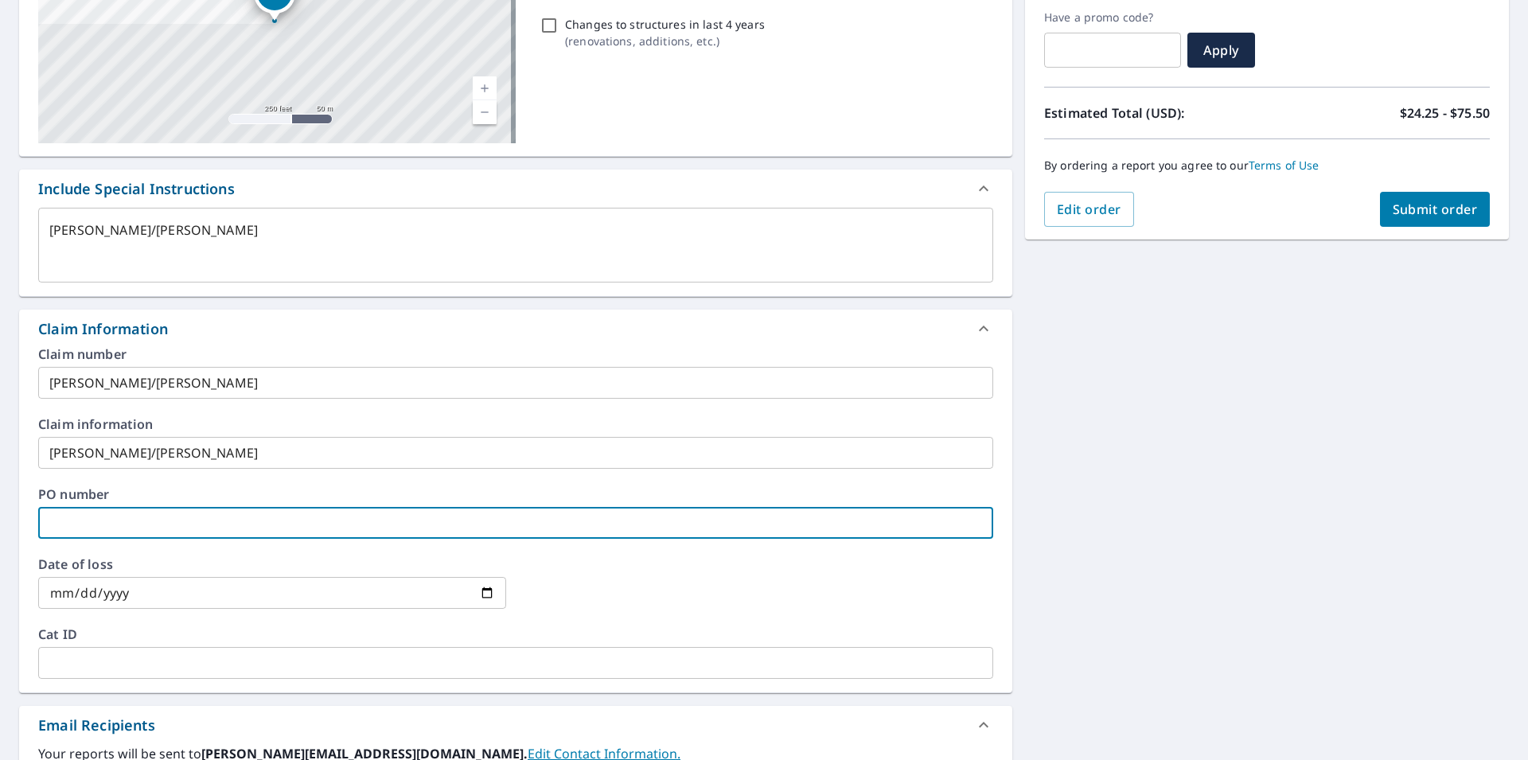
paste input "[PERSON_NAME]/[PERSON_NAME]"
type textarea "x"
type input "[PERSON_NAME]/[PERSON_NAME]"
checkbox input "true"
type input "[PERSON_NAME]/[PERSON_NAME]"
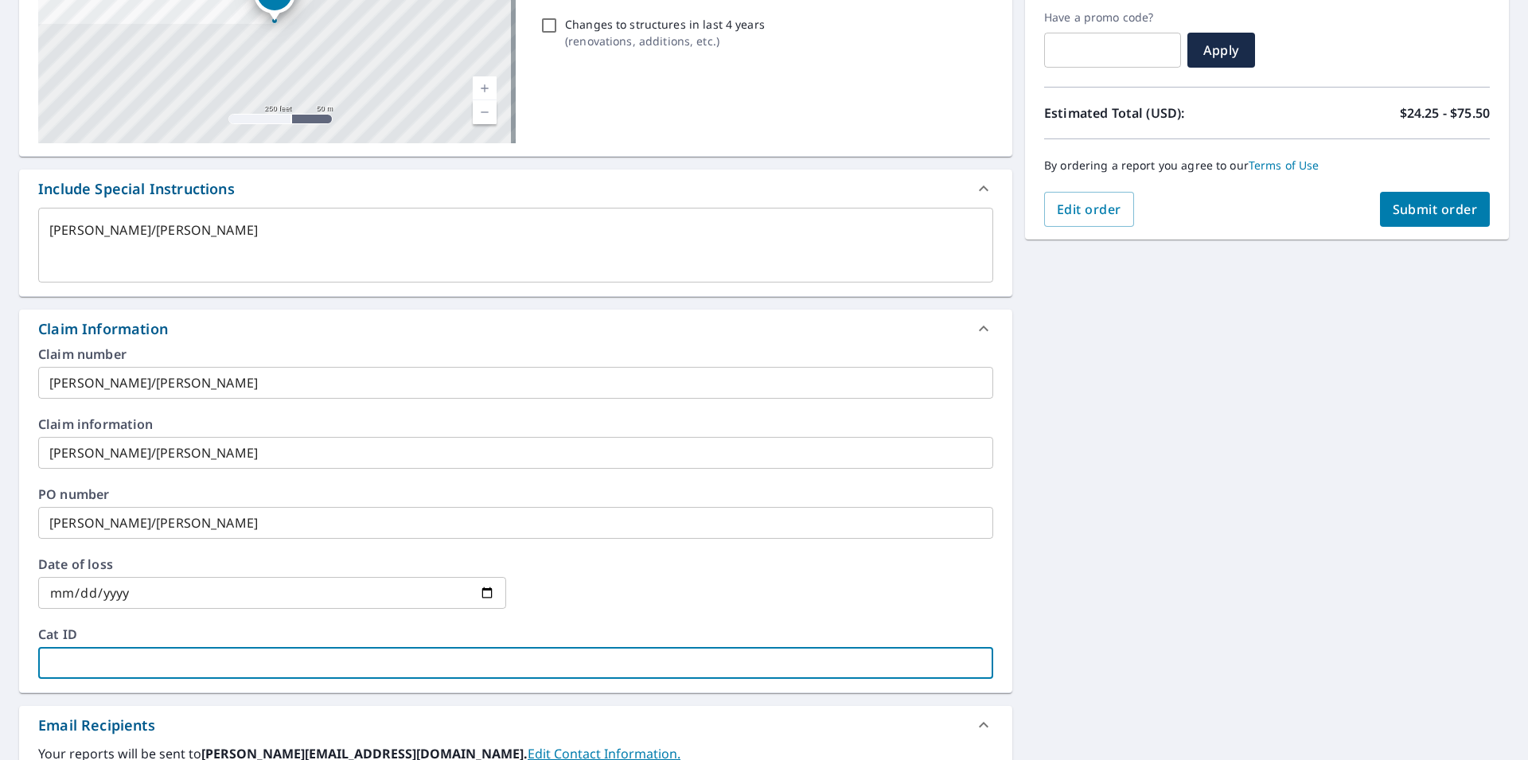
click at [101, 656] on input "text" at bounding box center [515, 663] width 955 height 32
paste input "[PERSON_NAME]/[PERSON_NAME]"
type textarea "x"
type input "[PERSON_NAME]/[PERSON_NAME]"
checkbox input "true"
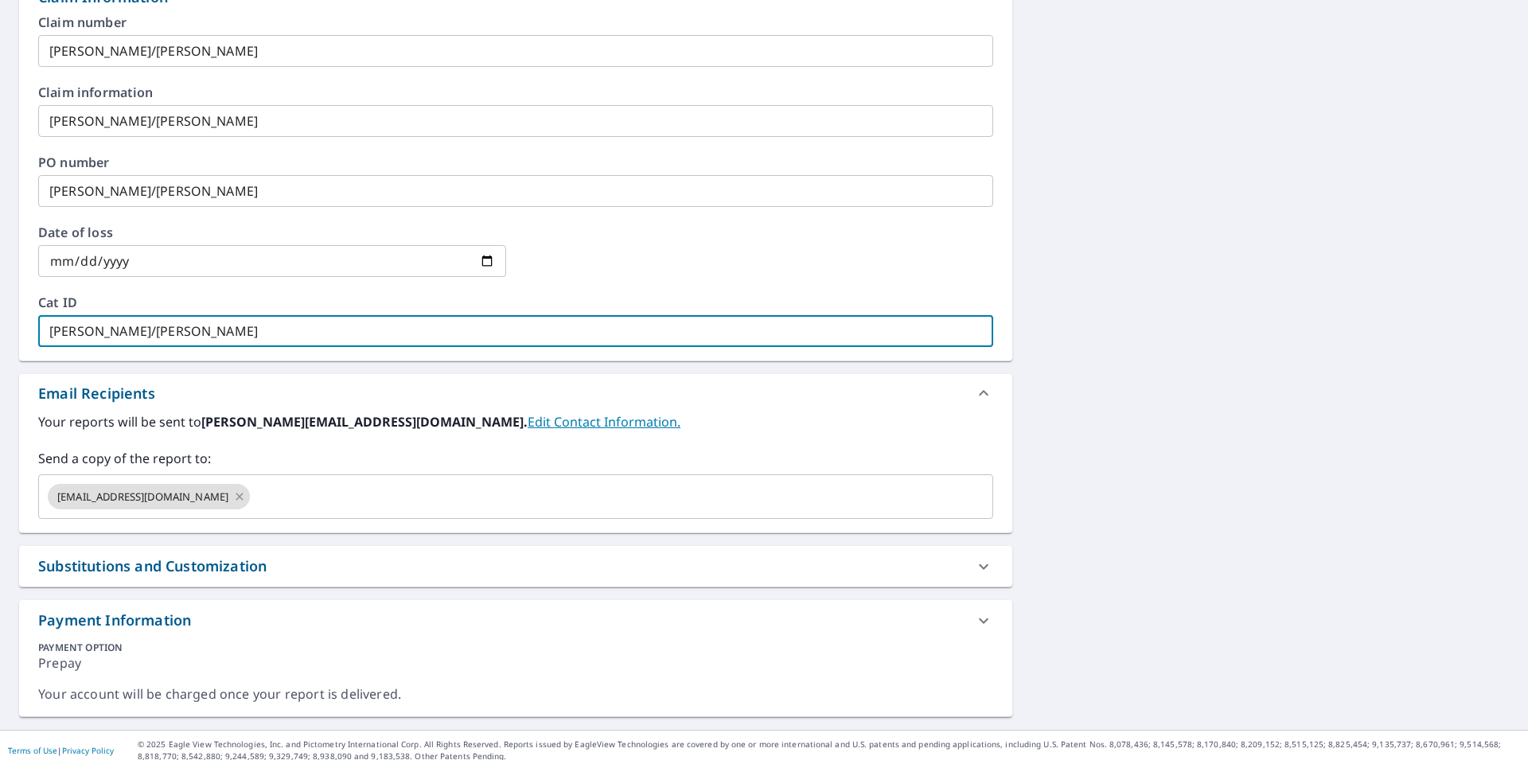
scroll to position [610, 0]
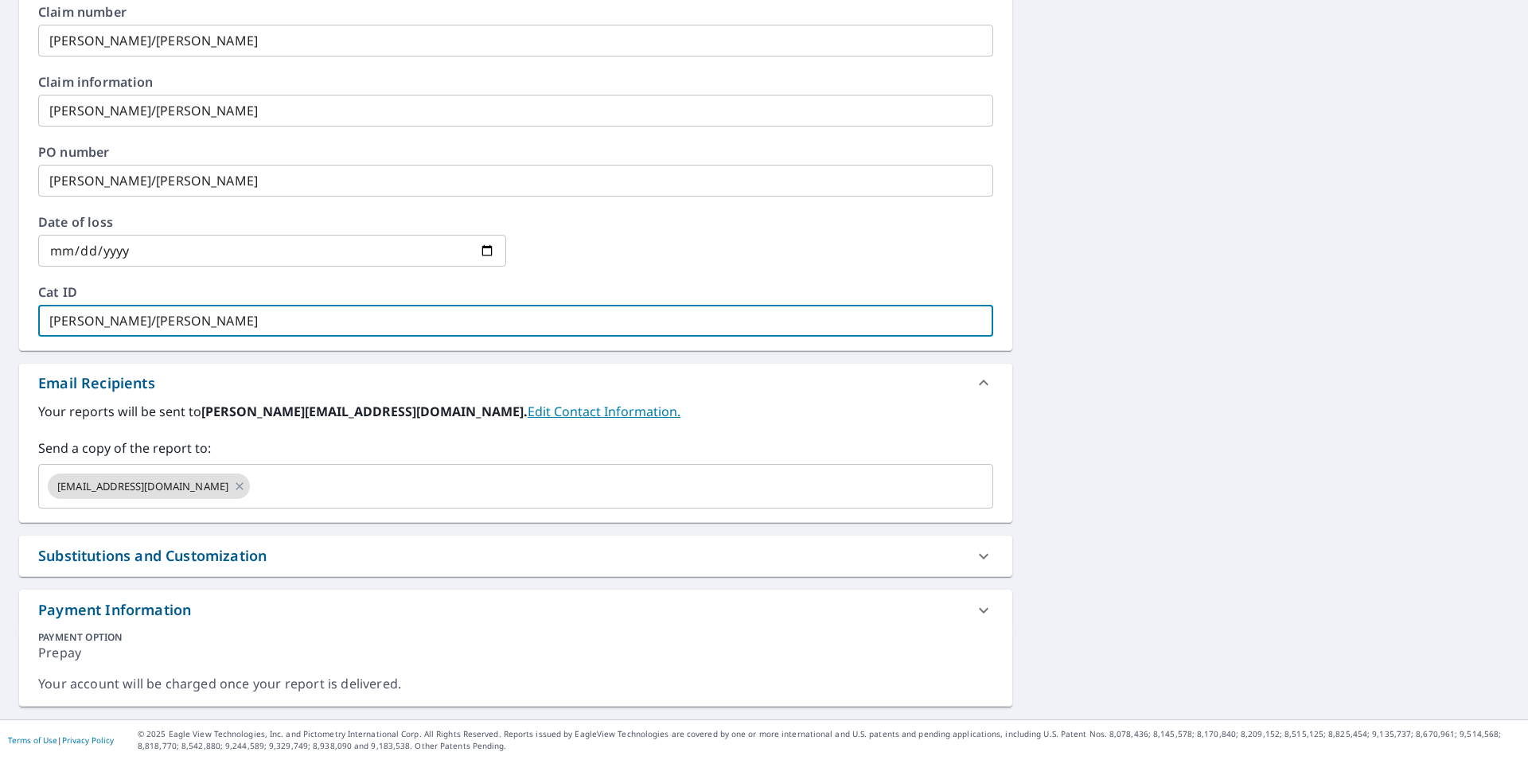
type input "[PERSON_NAME]/[PERSON_NAME]"
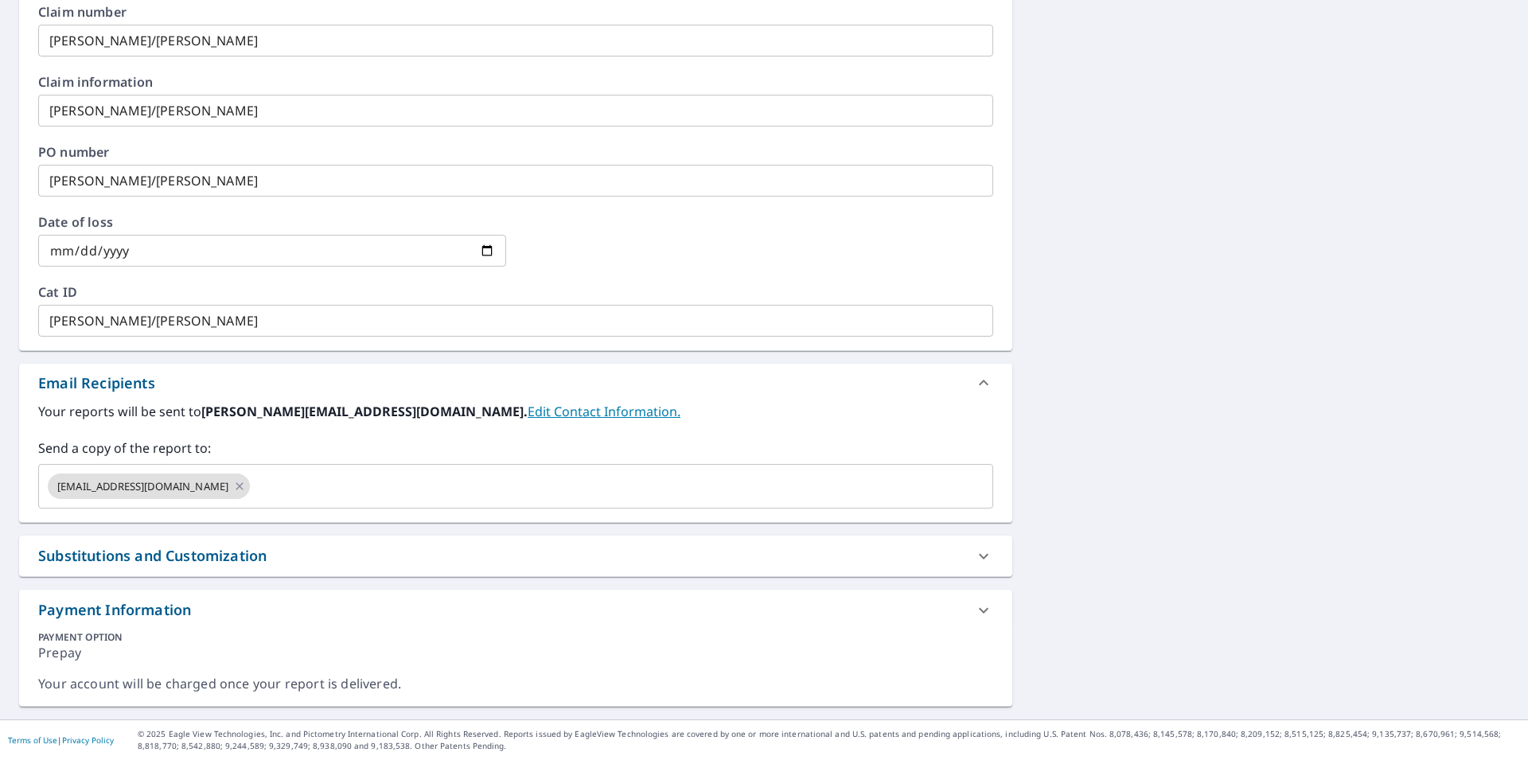
click at [219, 560] on div "Substitutions and Customization" at bounding box center [152, 555] width 228 height 21
type textarea "x"
checkbox input "true"
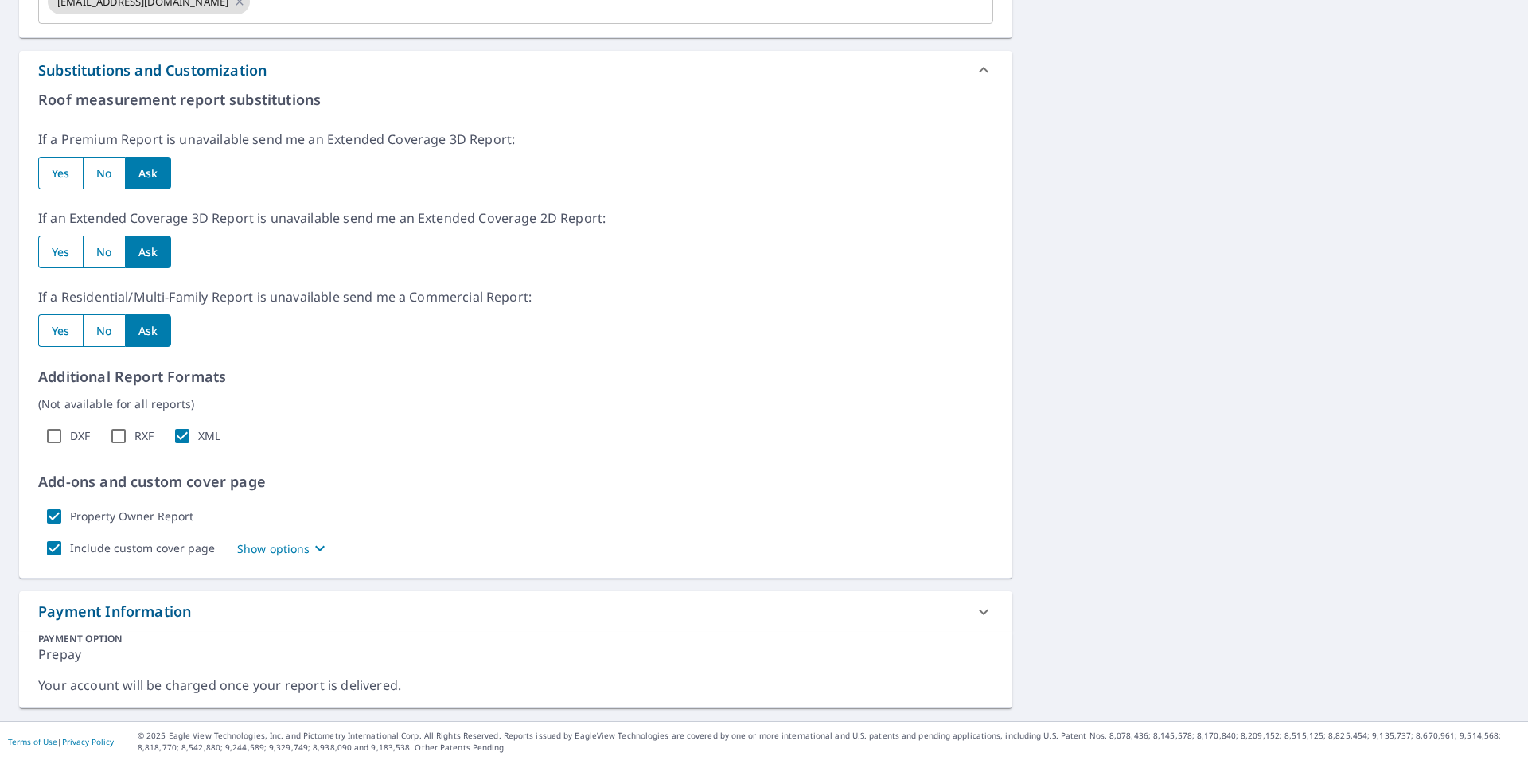
scroll to position [1096, 0]
click at [56, 517] on input "Property Owner Report" at bounding box center [54, 515] width 32 height 32
checkbox input "false"
type textarea "x"
click at [53, 547] on input "Include custom cover page" at bounding box center [54, 547] width 32 height 32
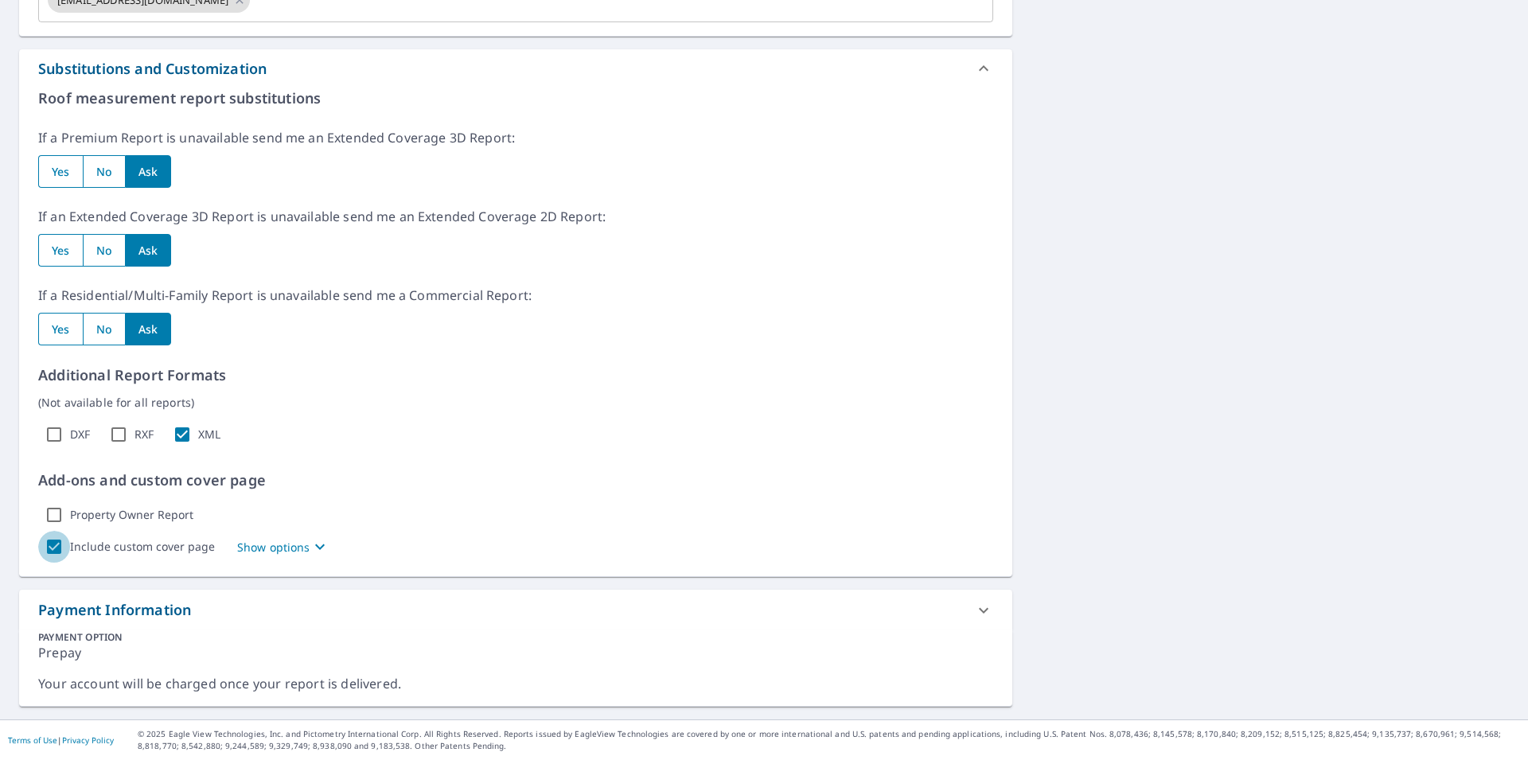
checkbox input "false"
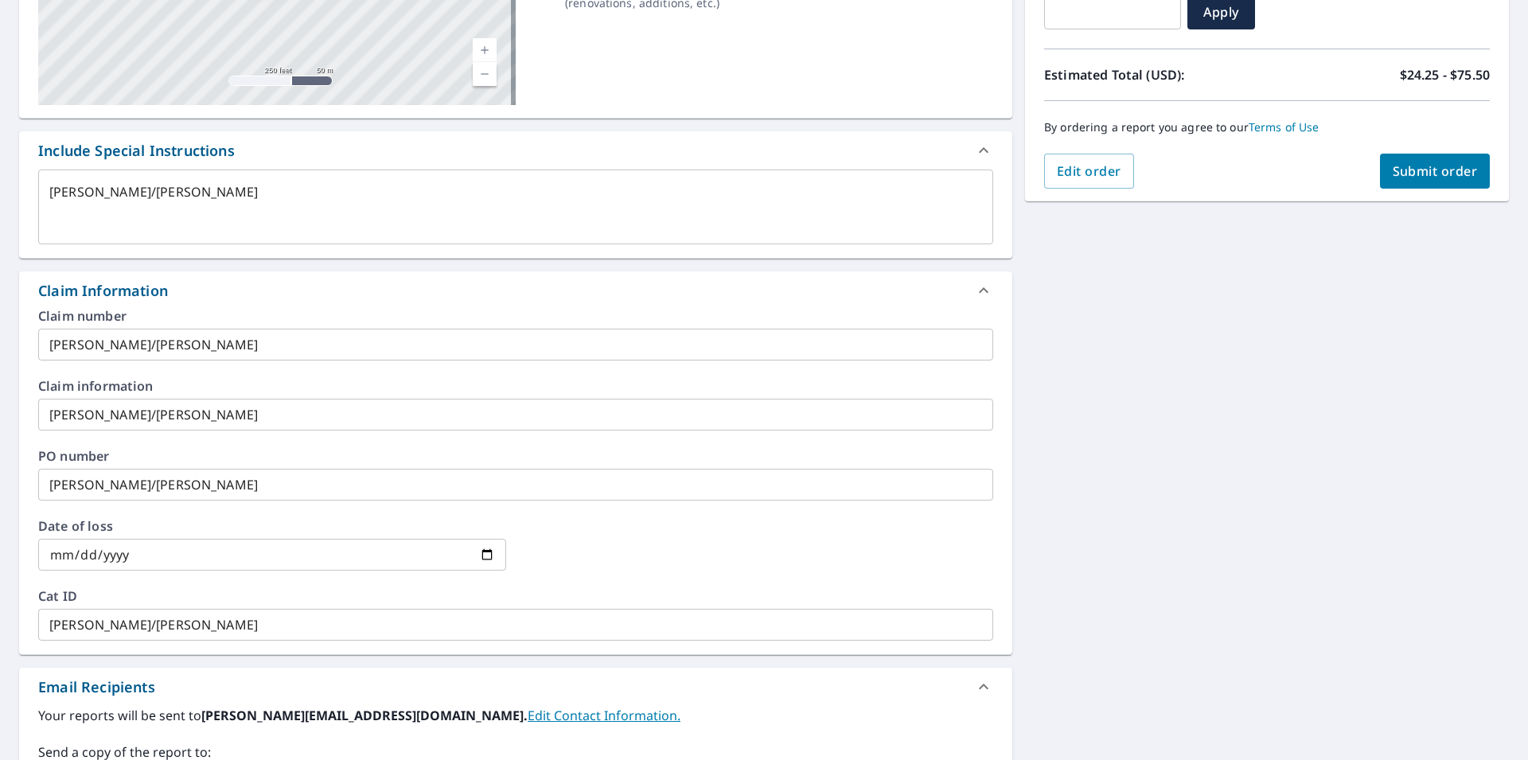
scroll to position [151, 0]
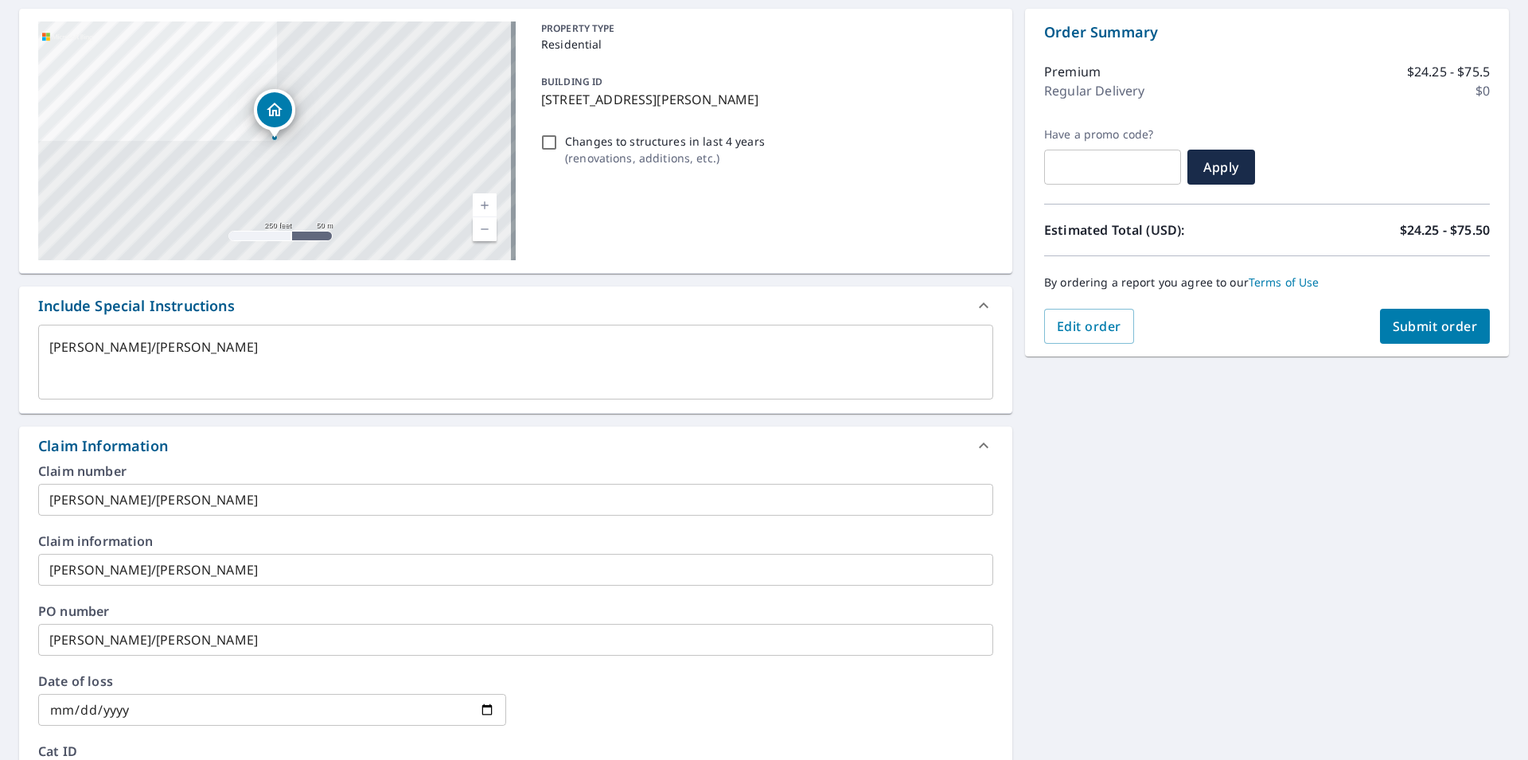
click at [1395, 321] on span "Submit order" at bounding box center [1434, 326] width 85 height 18
type textarea "x"
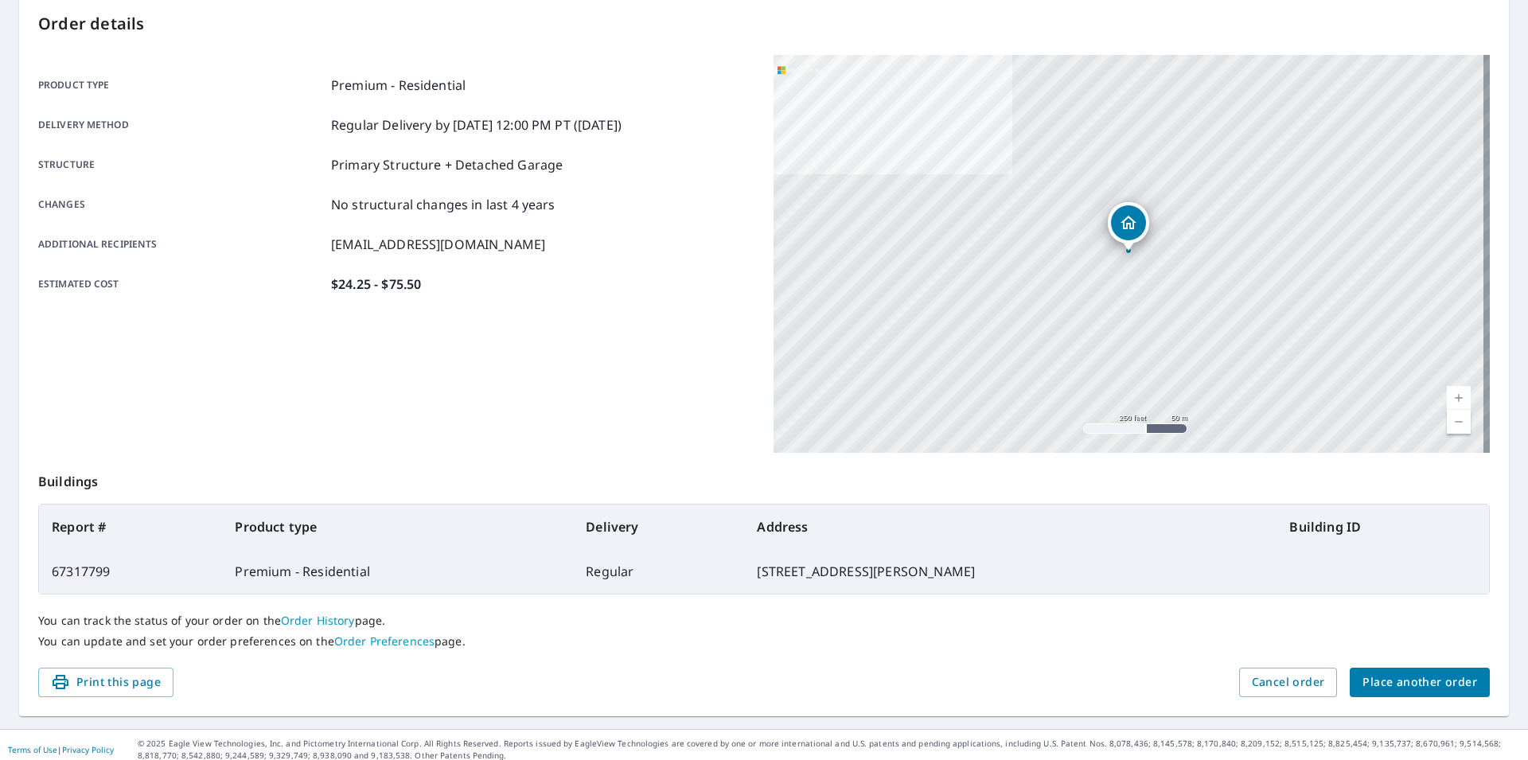
scroll to position [177, 0]
